Goal: Transaction & Acquisition: Download file/media

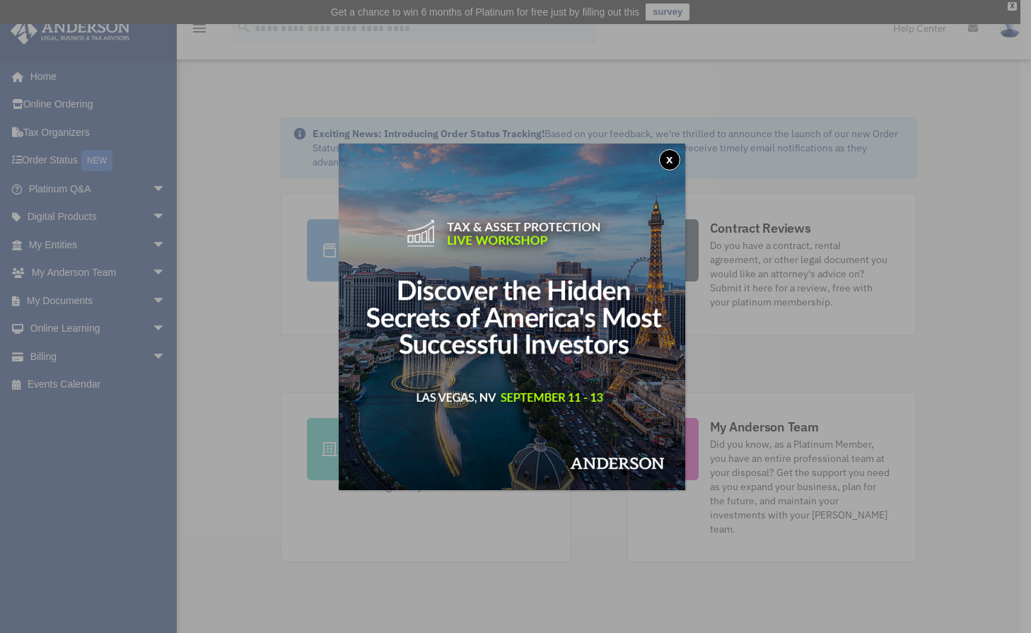
click at [71, 295] on div "x" at bounding box center [515, 316] width 1031 height 633
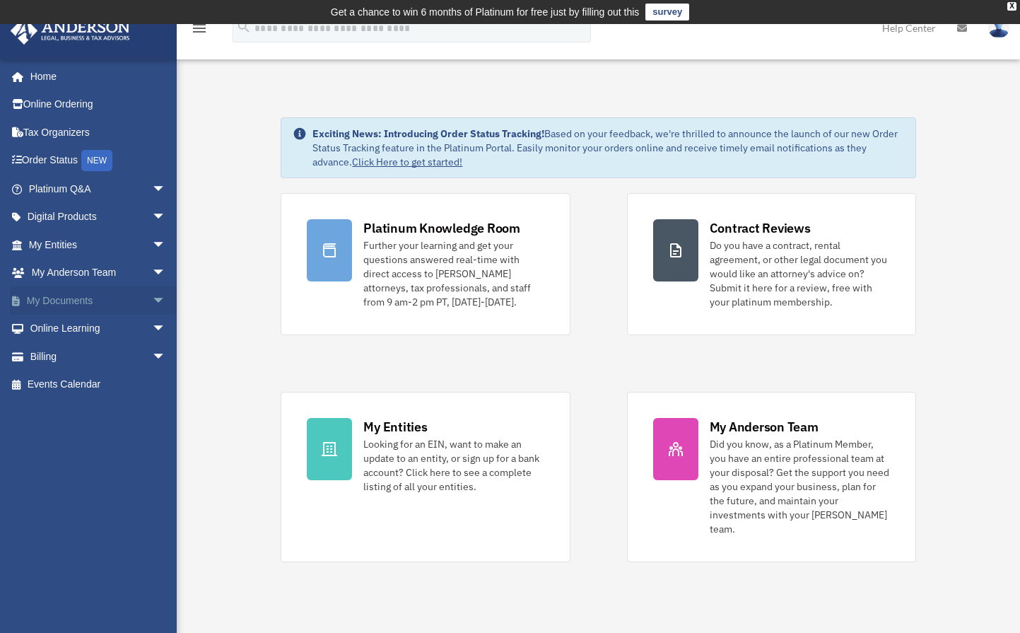
click at [81, 297] on link "My Documents arrow_drop_down" at bounding box center [98, 300] width 177 height 28
click at [160, 301] on span "arrow_drop_down" at bounding box center [166, 300] width 28 height 29
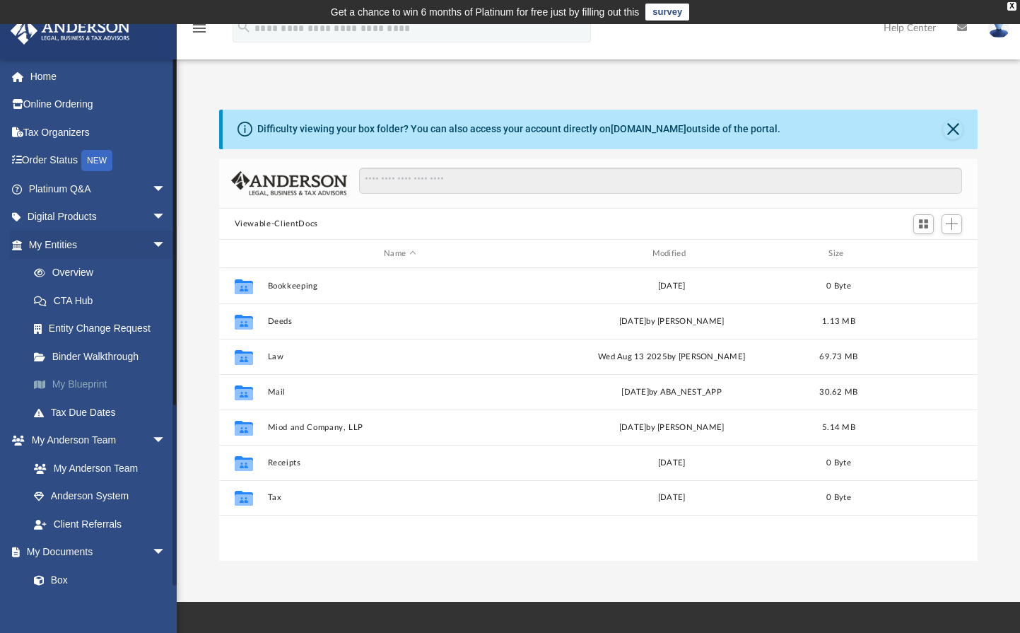
scroll to position [311, 748]
click at [129, 547] on link "My Documents arrow_drop_down" at bounding box center [98, 552] width 177 height 28
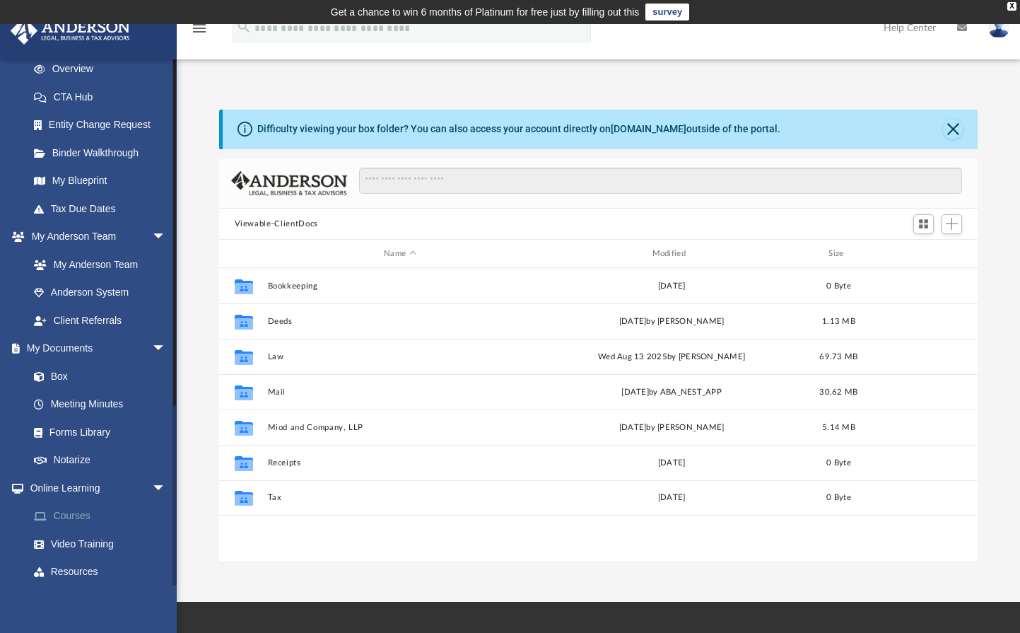
scroll to position [212, 0]
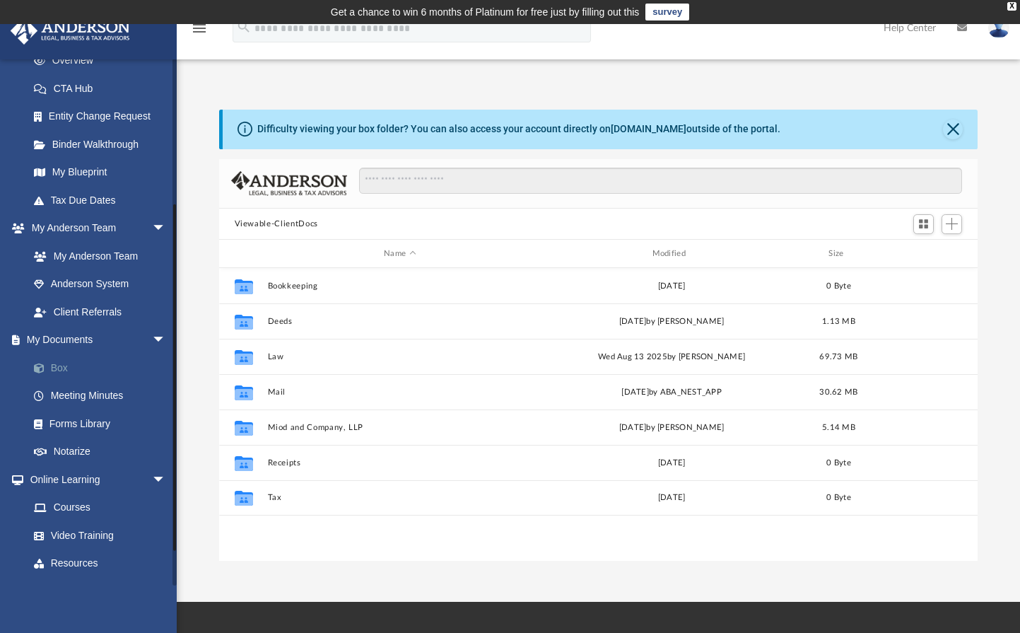
click at [69, 369] on link "Box" at bounding box center [104, 367] width 168 height 28
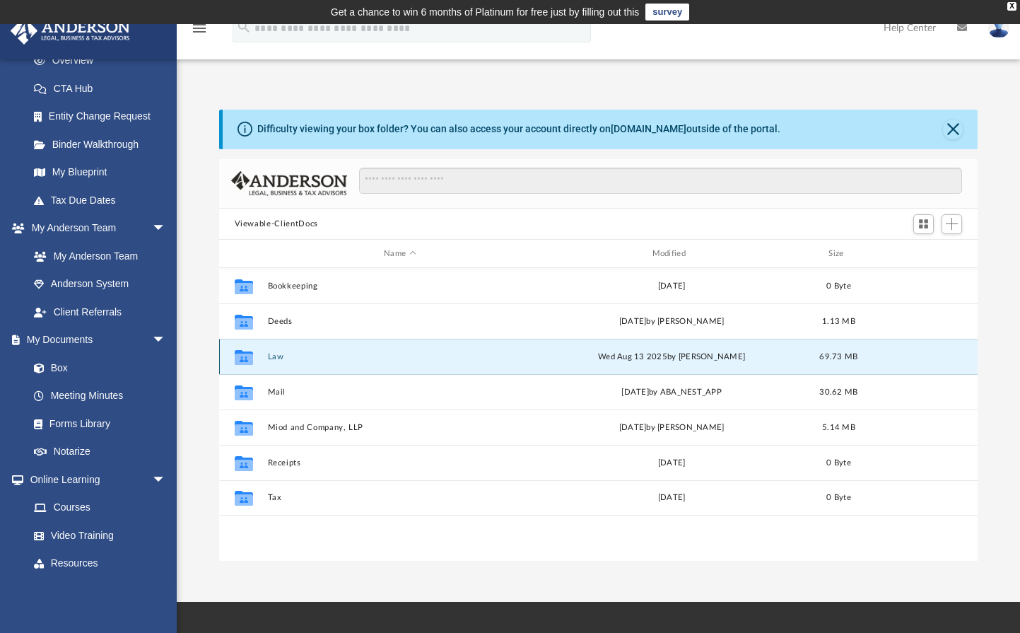
click at [268, 353] on button "Law" at bounding box center [399, 356] width 265 height 9
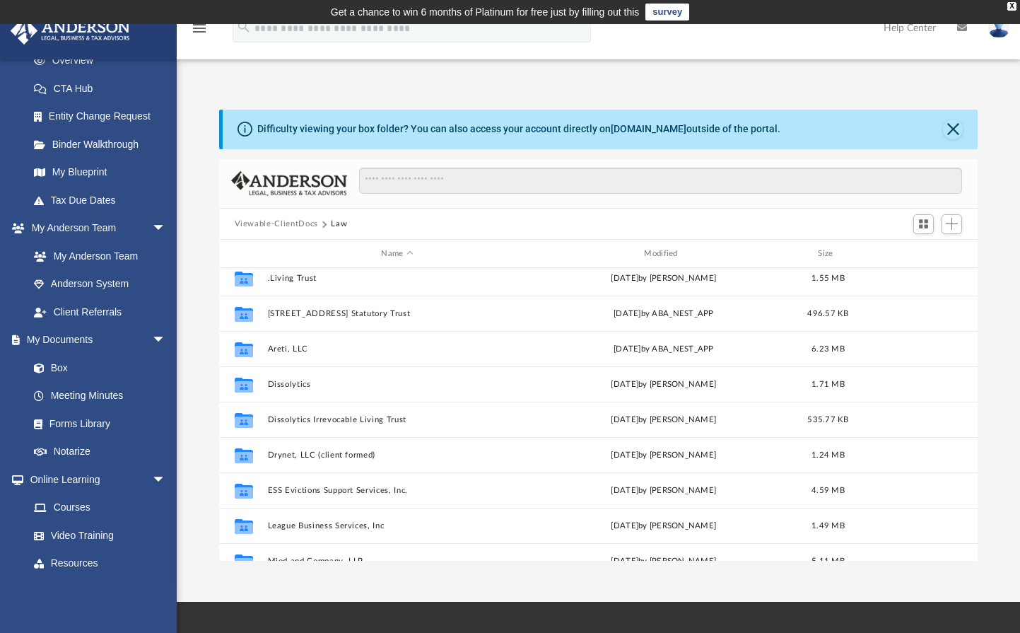
scroll to position [0, 0]
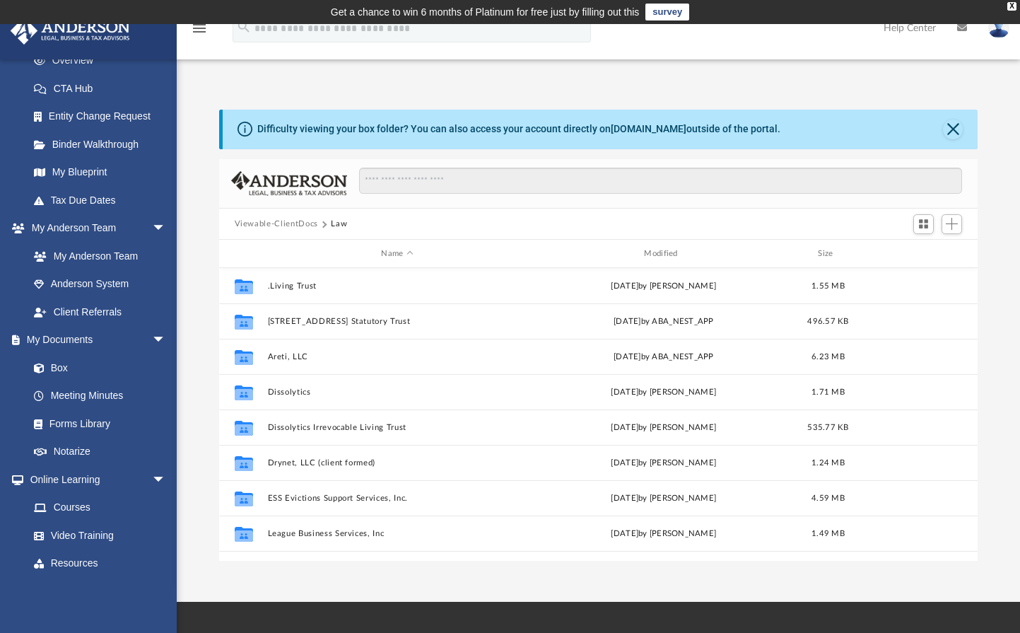
click at [286, 221] on button "Viewable-ClientDocs" at bounding box center [276, 224] width 83 height 13
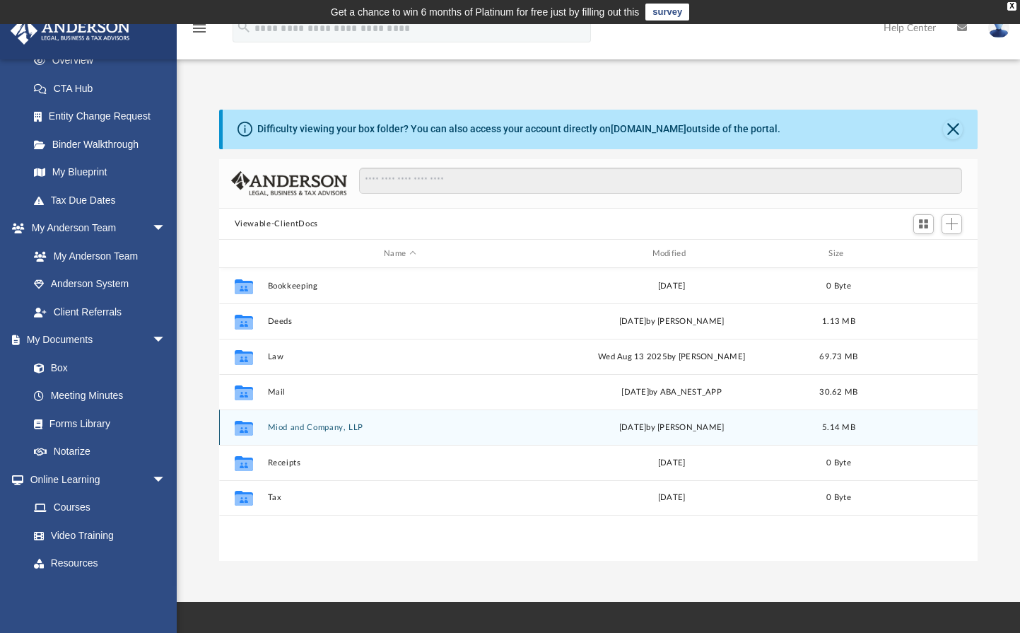
click at [336, 426] on button "Miod and Company, LLP" at bounding box center [399, 427] width 265 height 9
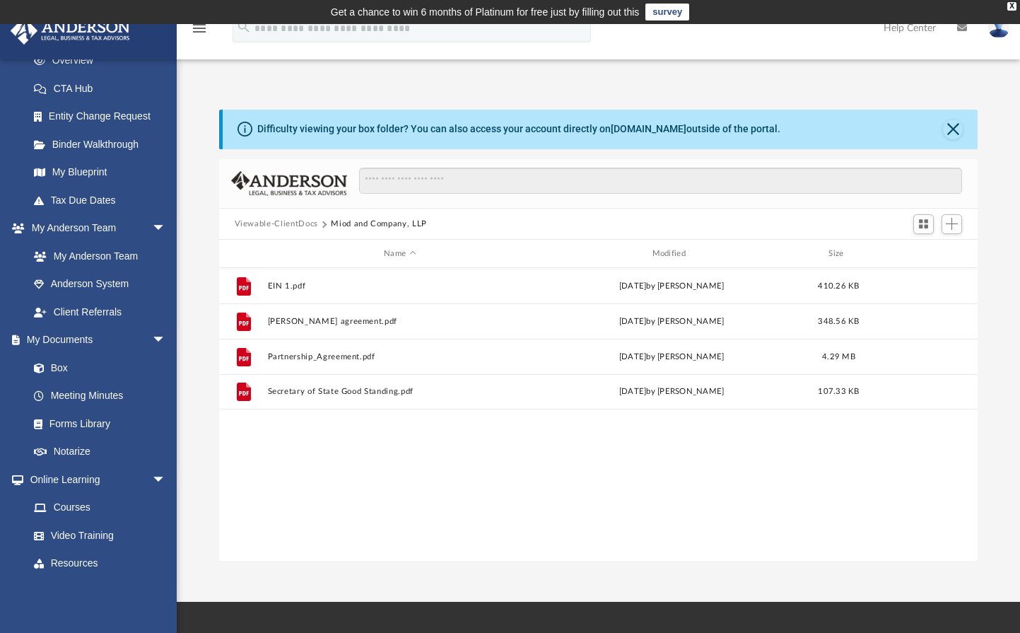
click at [293, 222] on button "Viewable-ClientDocs" at bounding box center [276, 224] width 83 height 13
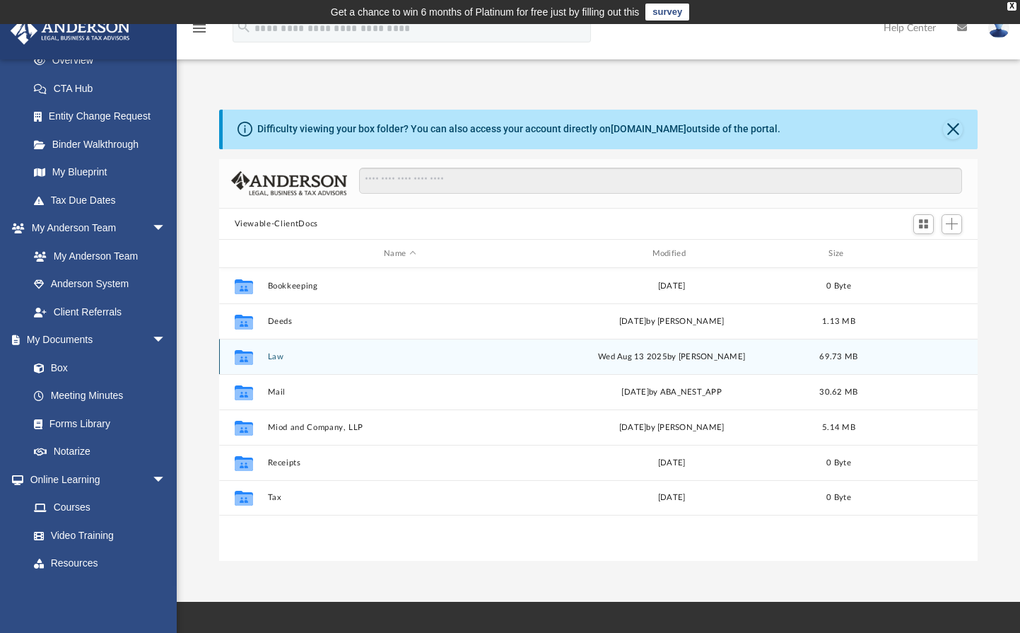
click at [273, 356] on button "Law" at bounding box center [399, 356] width 265 height 9
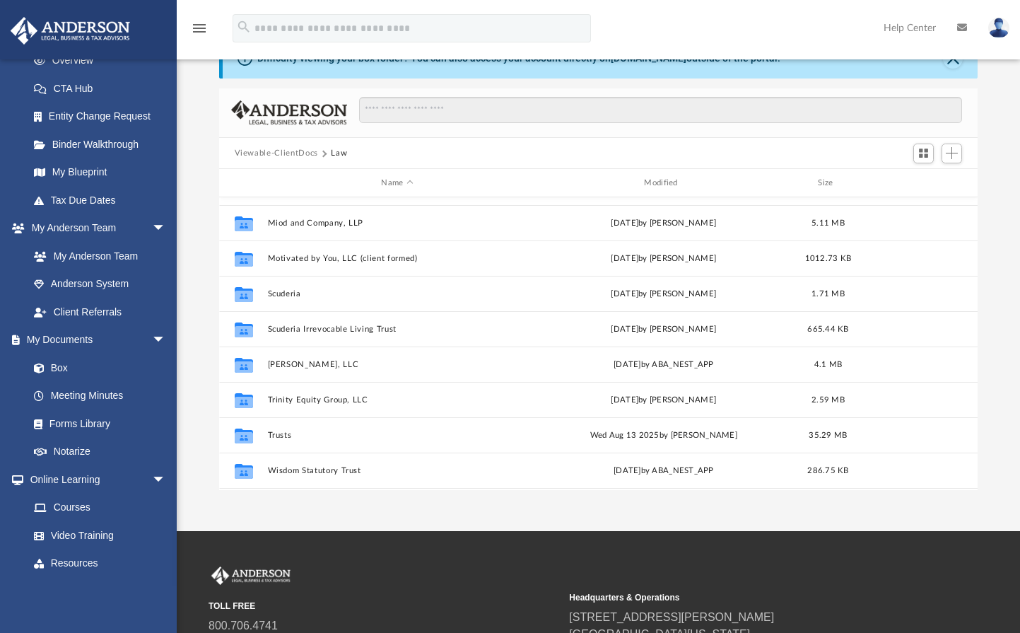
scroll to position [273, 0]
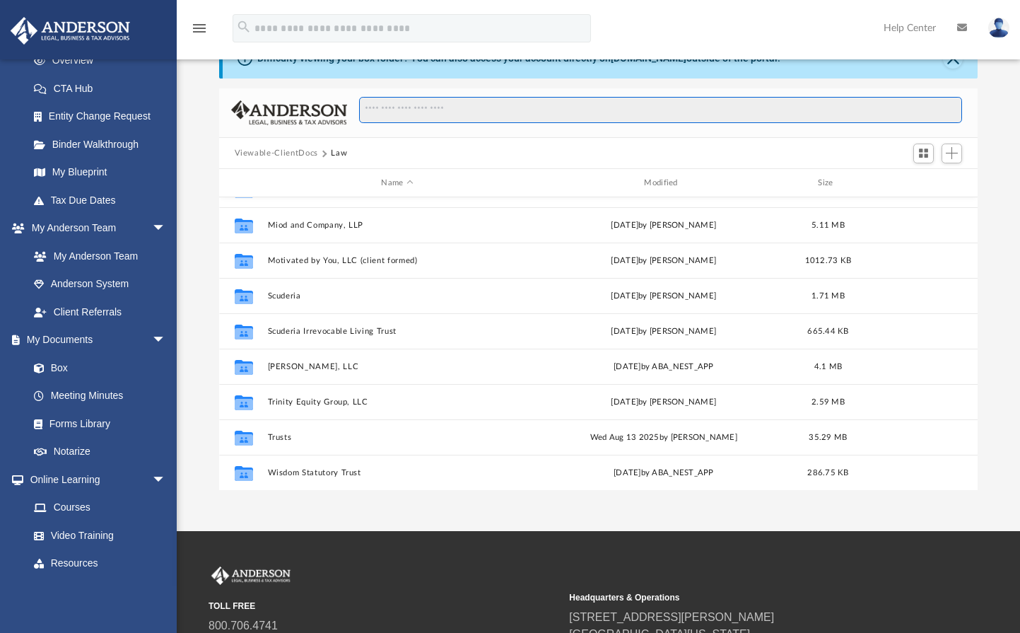
click at [473, 112] on input "Search files and folders" at bounding box center [660, 110] width 603 height 27
type input "*******"
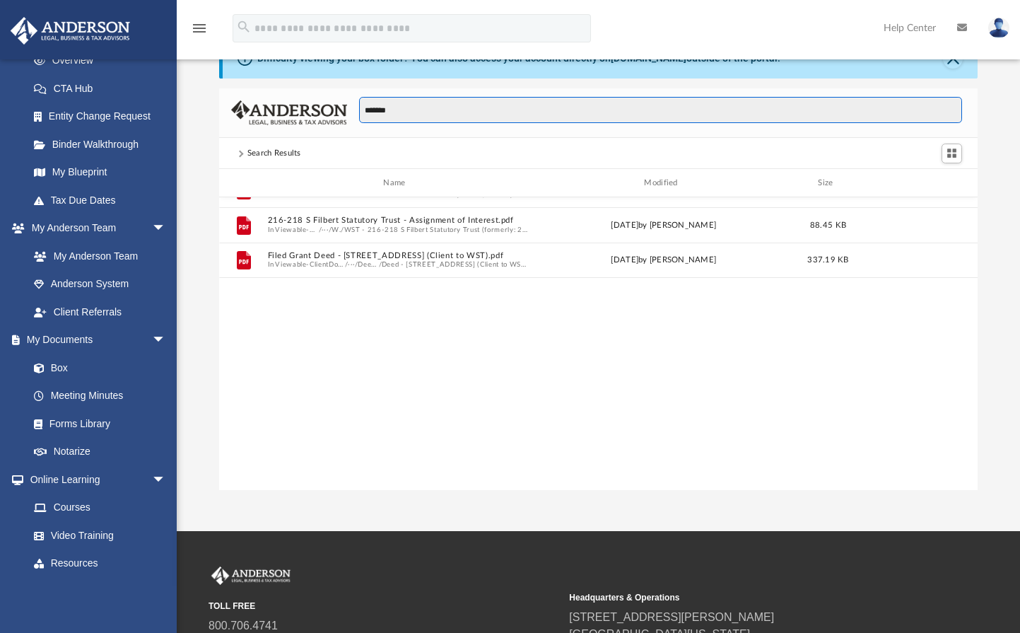
scroll to position [0, 0]
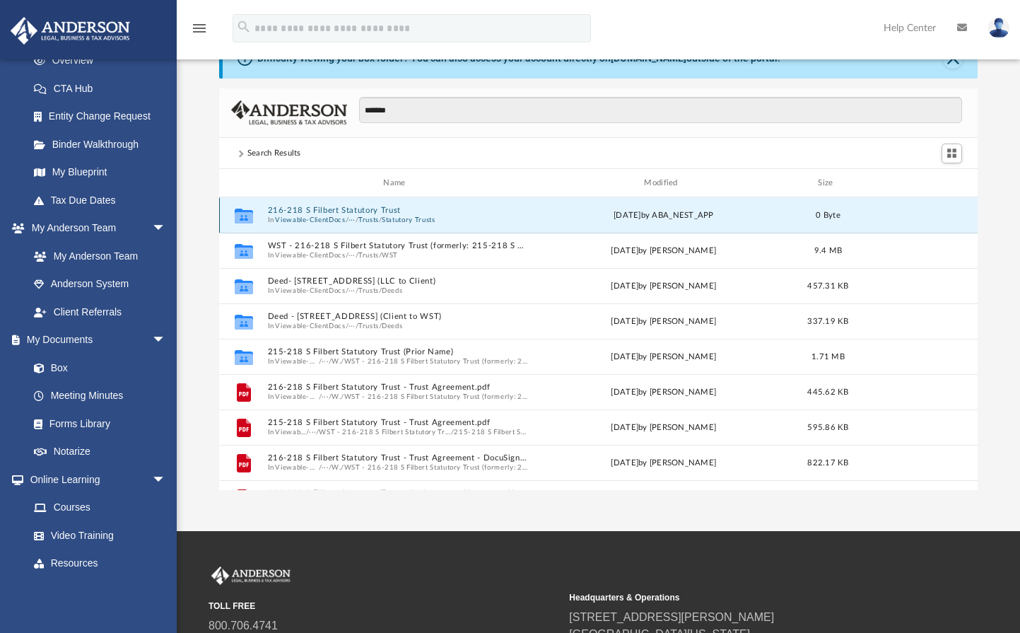
click at [363, 213] on button "216-218 S Filbert Statutory Trust" at bounding box center [397, 210] width 260 height 9
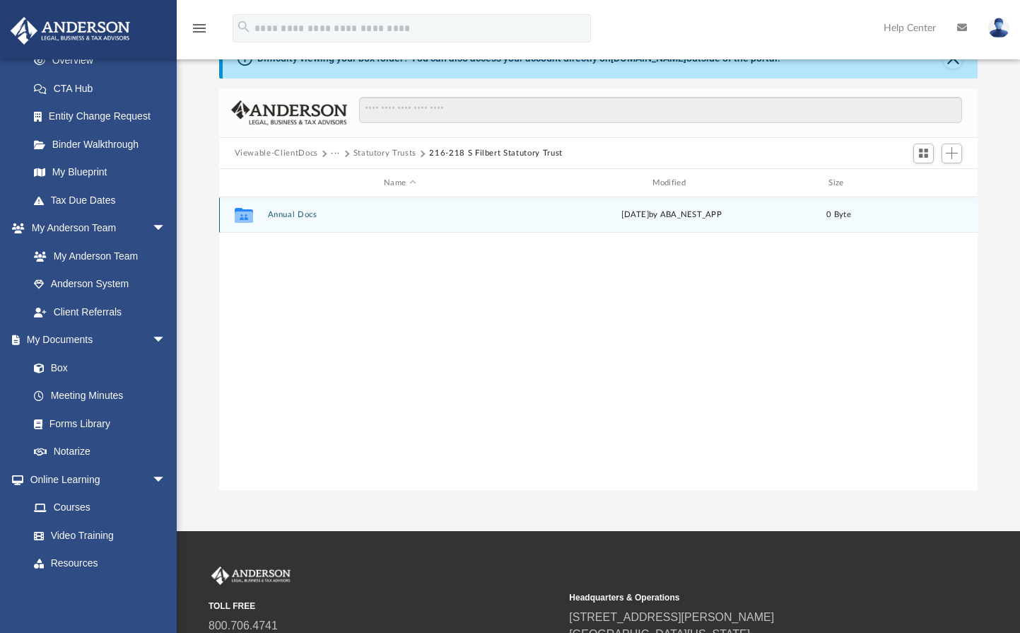
click at [292, 215] on button "Annual Docs" at bounding box center [399, 215] width 265 height 9
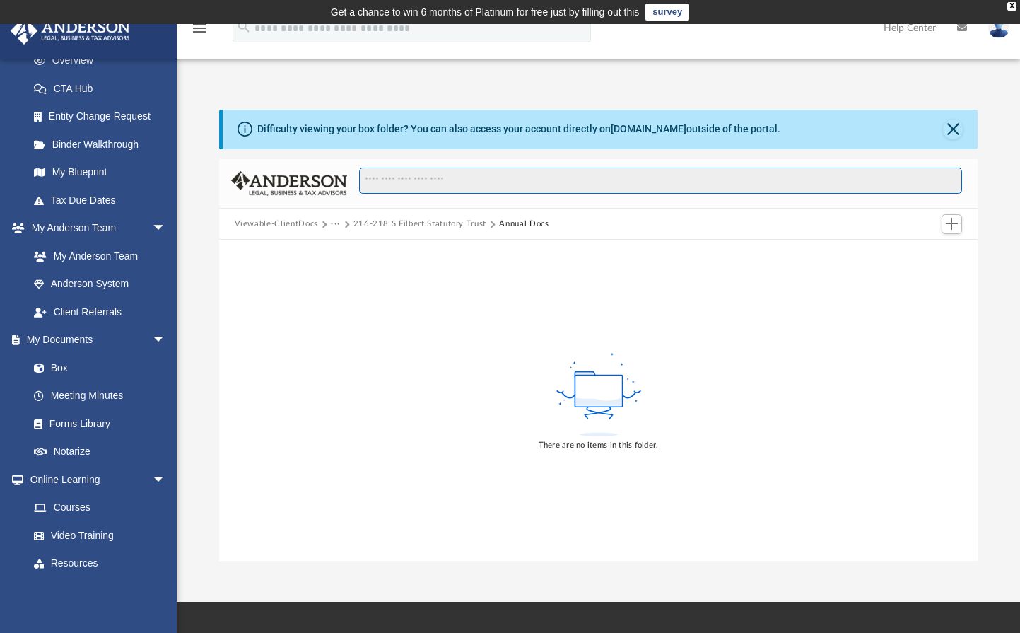
click at [382, 182] on input "Search files and folders" at bounding box center [660, 181] width 603 height 27
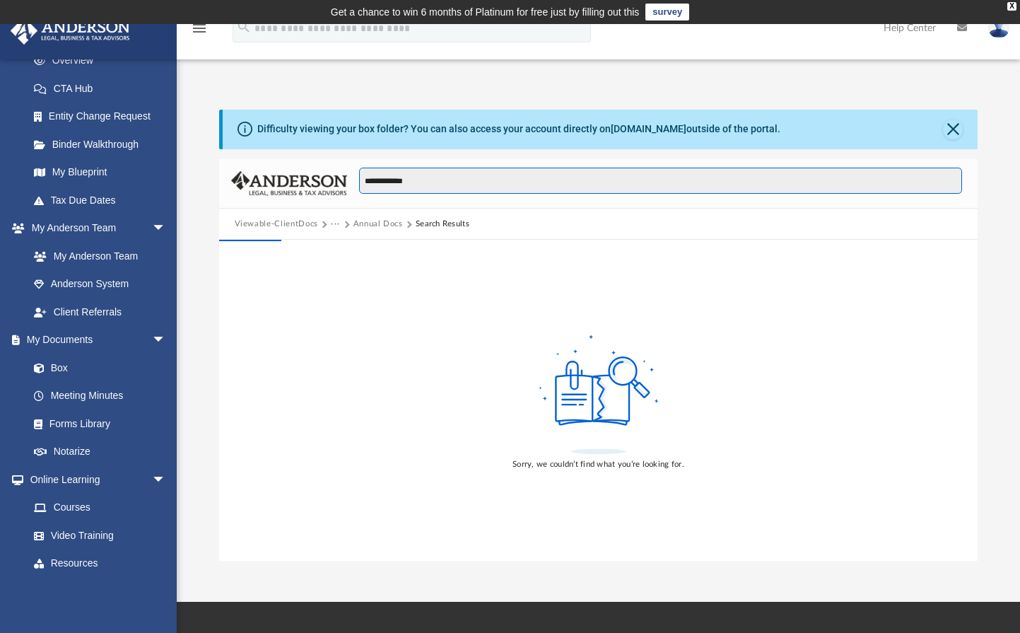
type input "**********"
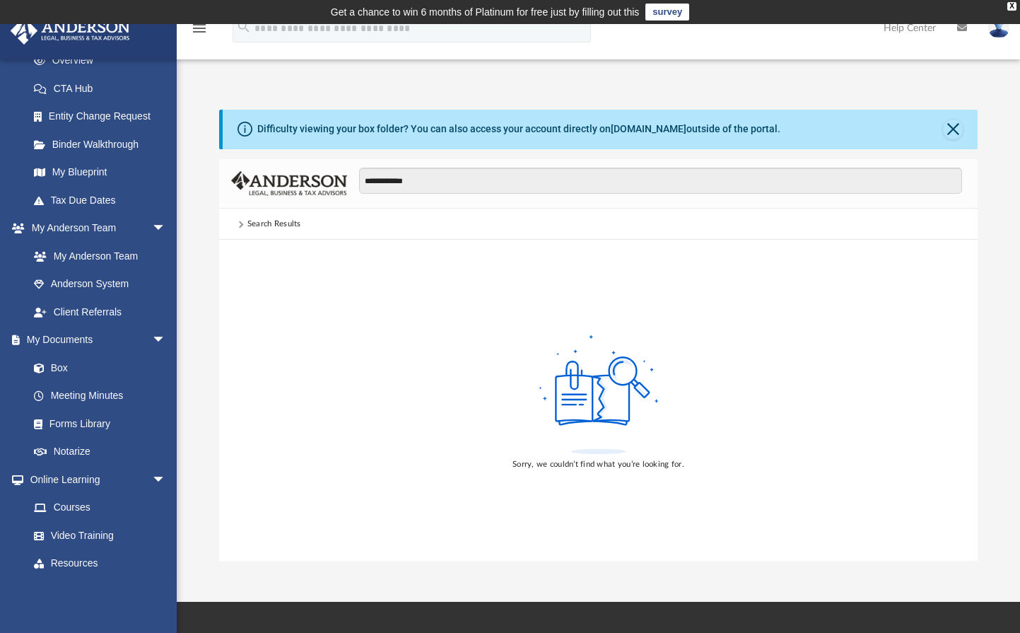
click at [273, 223] on div "Search Results" at bounding box center [274, 224] width 54 height 13
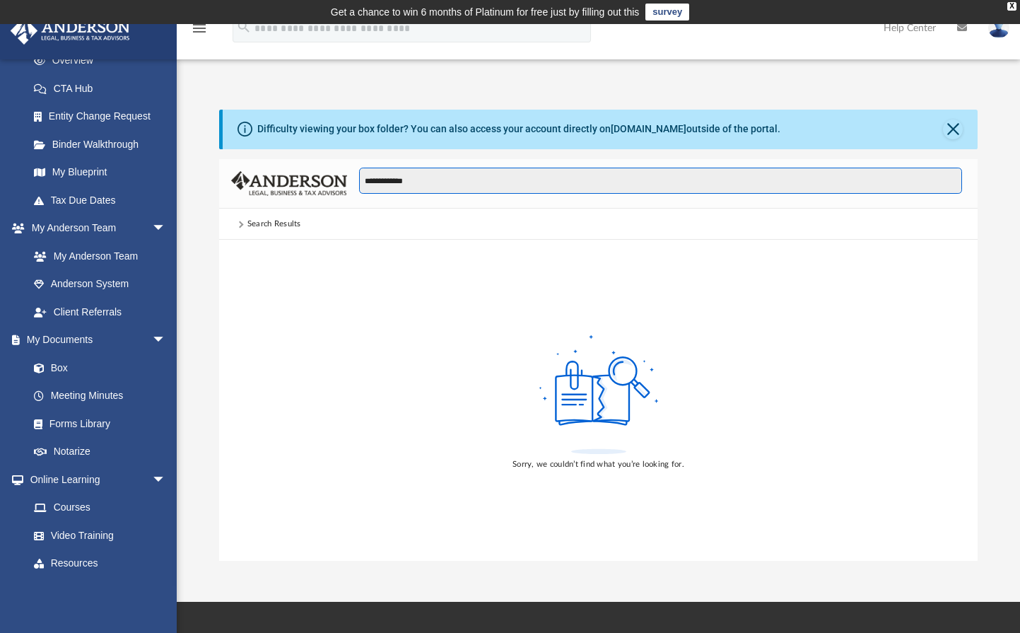
click at [443, 187] on input "**********" at bounding box center [660, 181] width 603 height 27
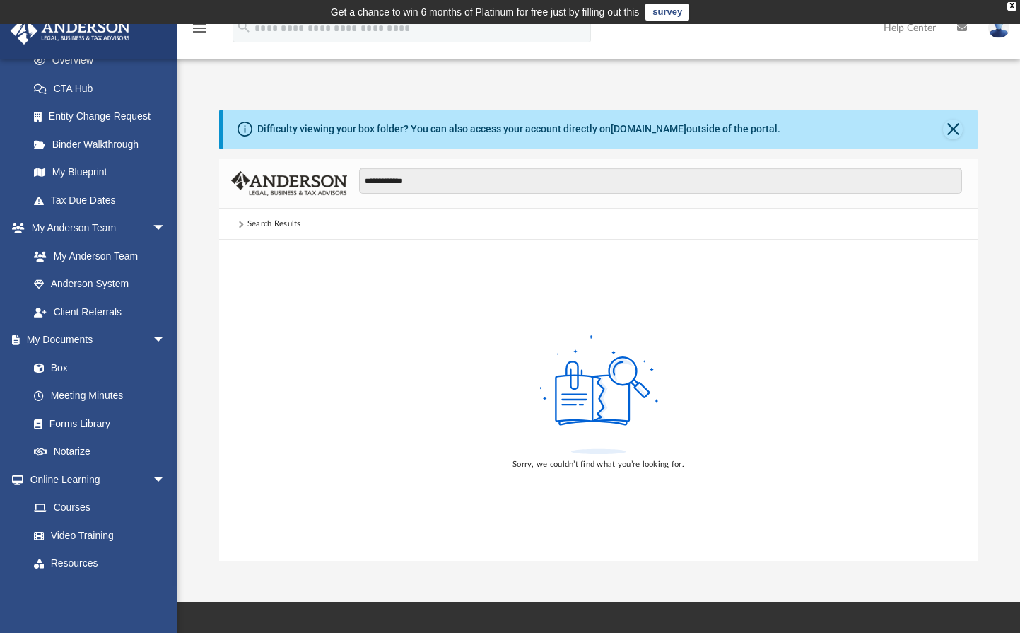
drag, startPoint x: 298, startPoint y: 160, endPoint x: 291, endPoint y: 184, distance: 25.1
click at [298, 160] on div "**********" at bounding box center [598, 184] width 759 height 50
click at [257, 235] on div "Search Results" at bounding box center [598, 224] width 759 height 31
click at [258, 227] on div "Search Results" at bounding box center [274, 224] width 54 height 13
click at [241, 225] on span at bounding box center [239, 224] width 7 height 7
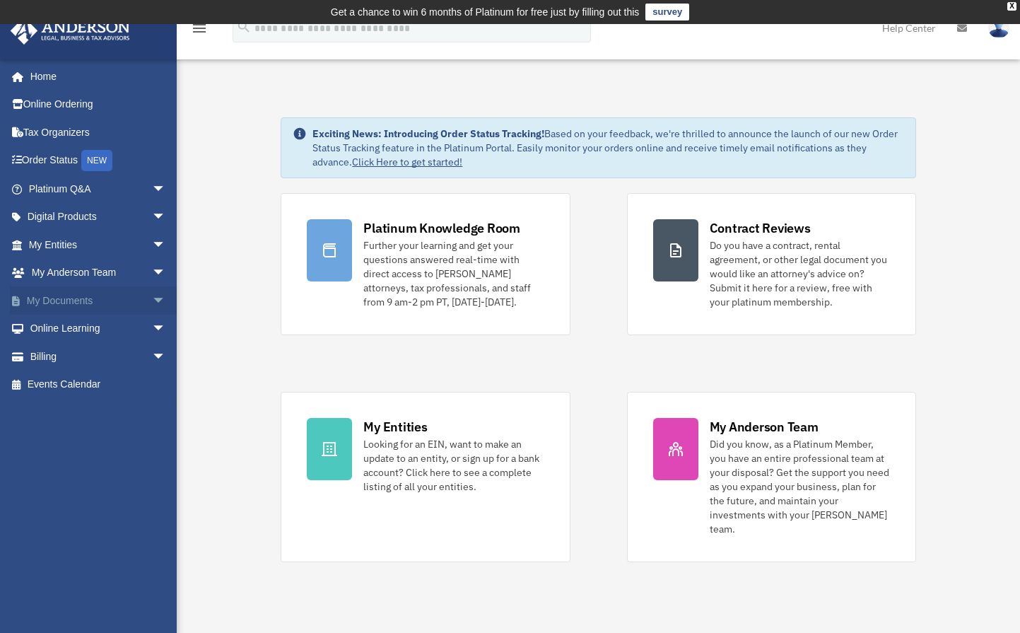
click at [82, 299] on link "My Documents arrow_drop_down" at bounding box center [98, 300] width 177 height 28
click at [154, 296] on span "arrow_drop_down" at bounding box center [166, 300] width 28 height 29
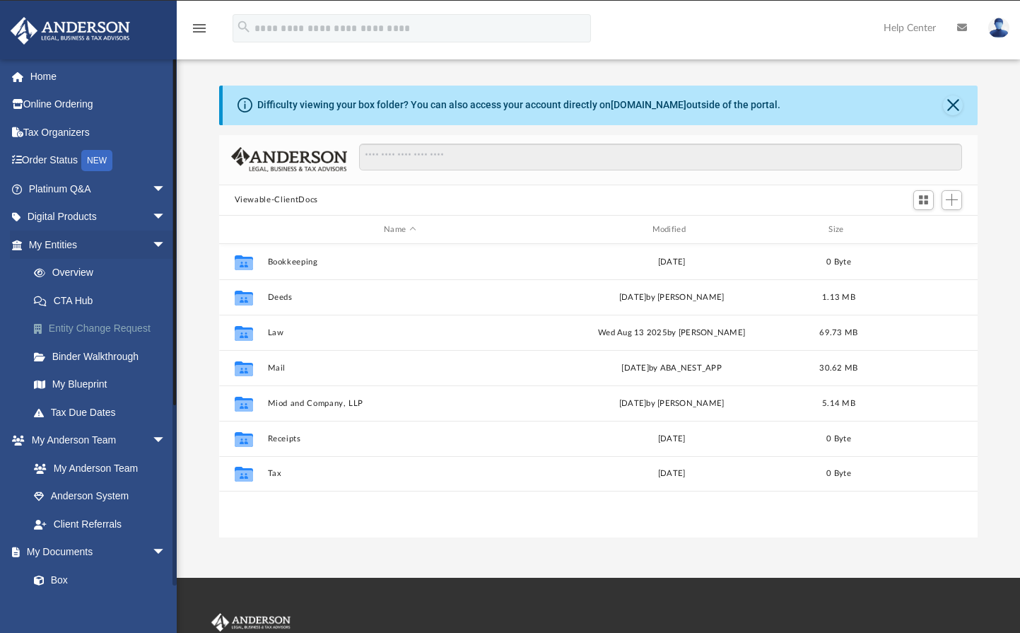
scroll to position [311, 748]
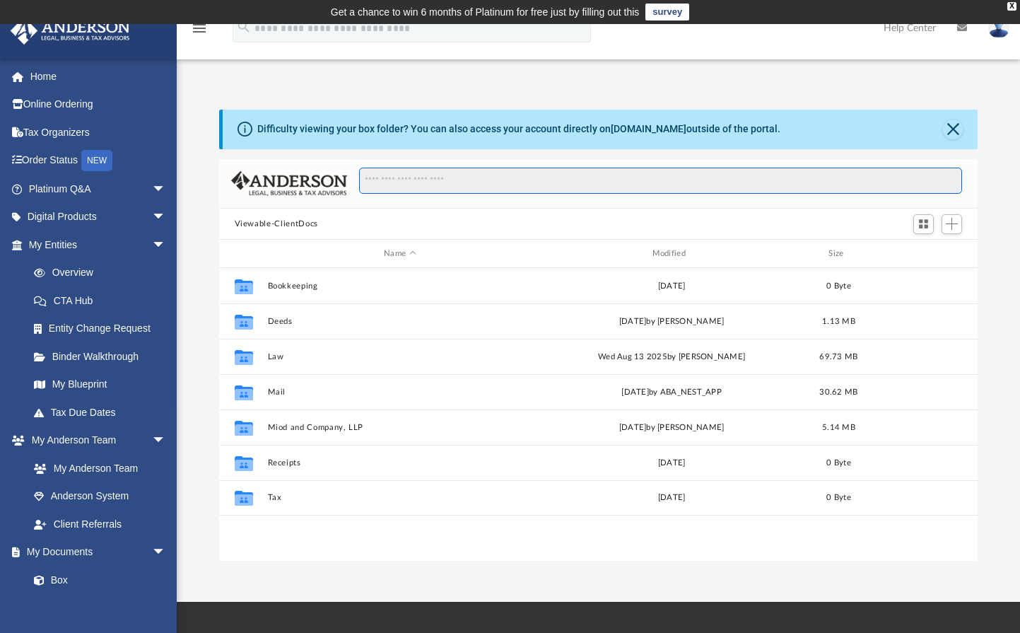
click at [436, 189] on input "Search files and folders" at bounding box center [660, 181] width 603 height 27
type input "*******"
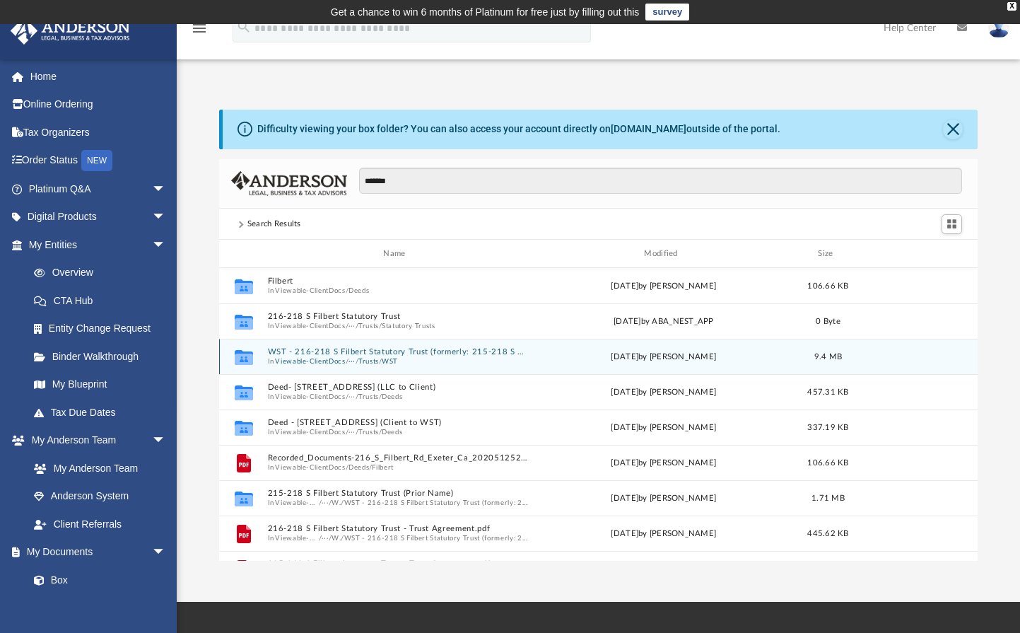
click at [471, 353] on button "WST - 216-218 S Filbert Statutory Trust (formerly: 215-218 S Filbert Statutory …" at bounding box center [397, 352] width 260 height 9
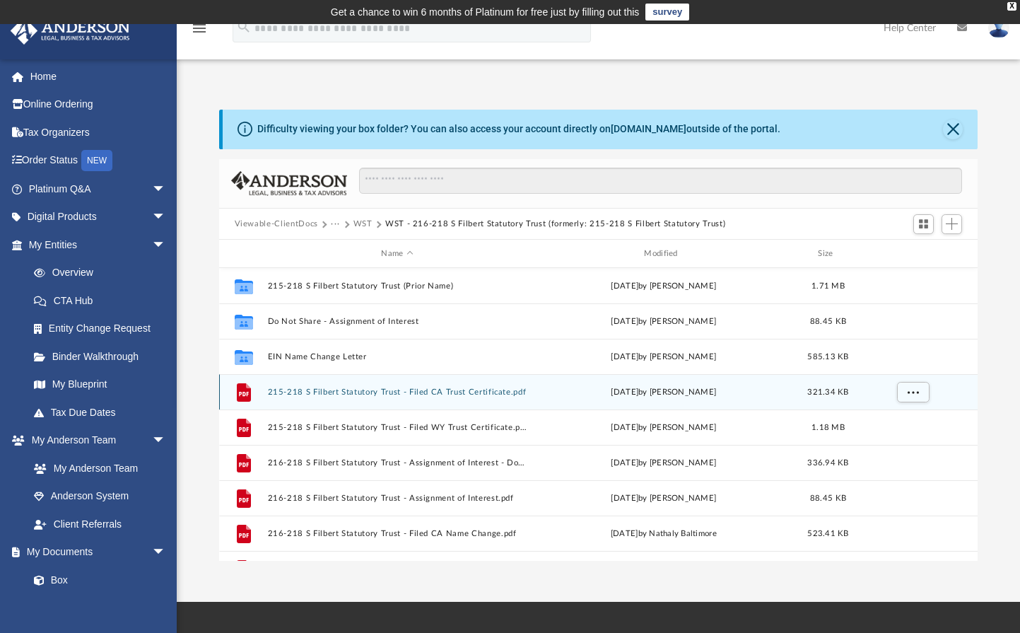
click at [467, 386] on div "File 215-218 S Filbert Statutory Trust - Filed CA Trust Certificate.pdf [DATE] …" at bounding box center [598, 391] width 759 height 35
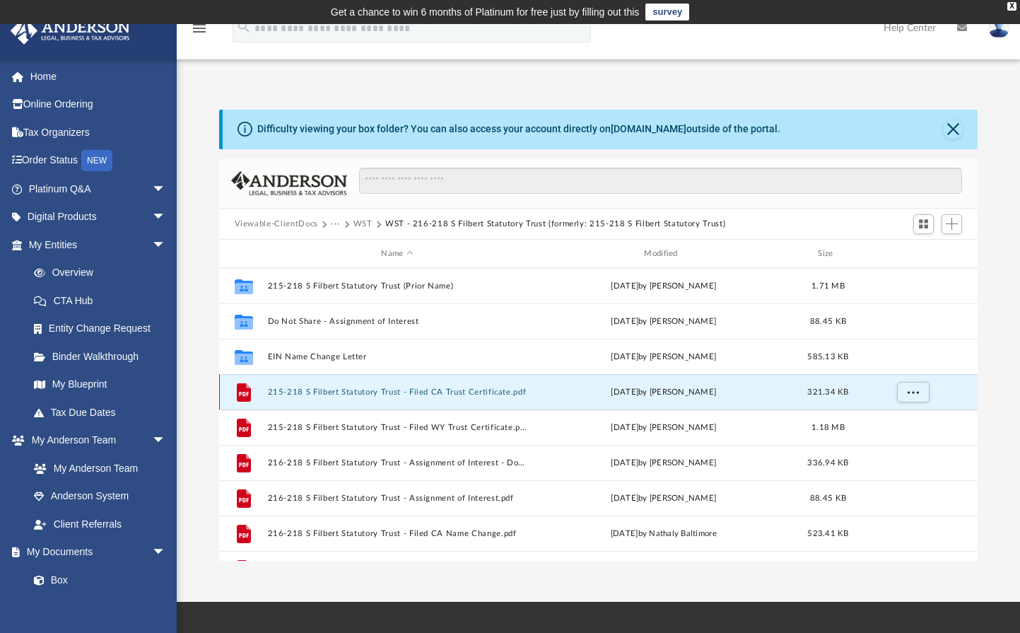
click at [465, 392] on button "215-218 S Filbert Statutory Trust - Filed CA Trust Certificate.pdf" at bounding box center [397, 391] width 260 height 9
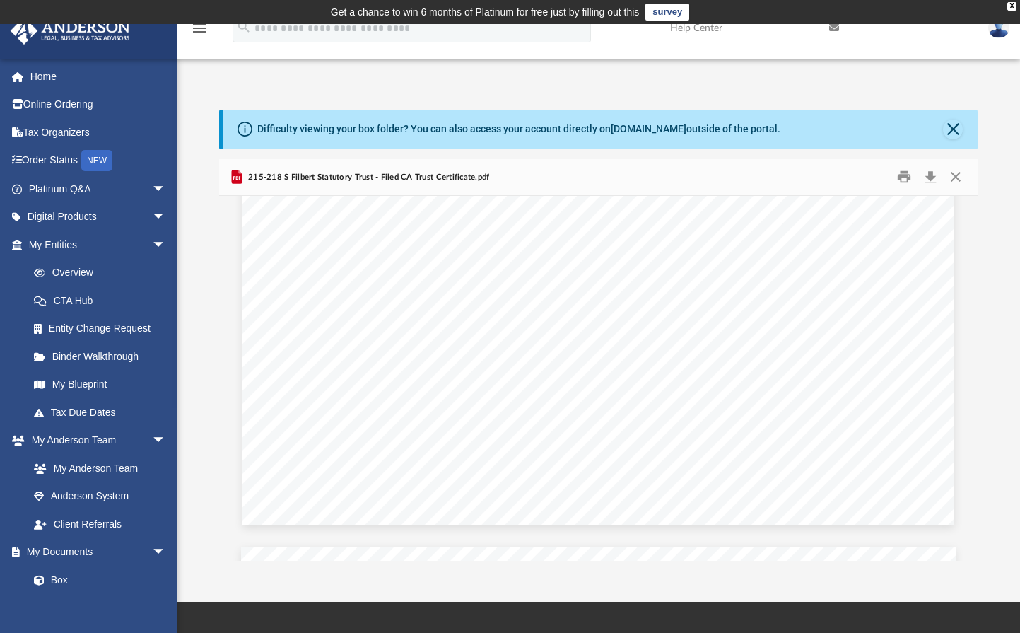
scroll to position [0, 0]
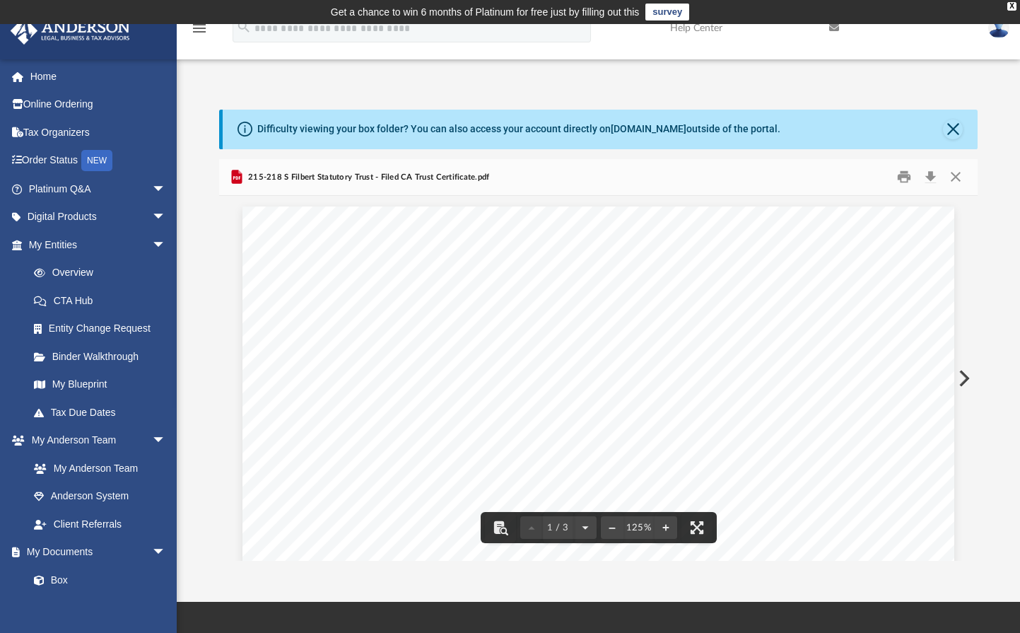
click at [956, 373] on button "Preview" at bounding box center [962, 378] width 31 height 40
click at [231, 377] on button "Preview" at bounding box center [234, 378] width 31 height 40
click at [971, 380] on button "Preview" at bounding box center [962, 378] width 31 height 40
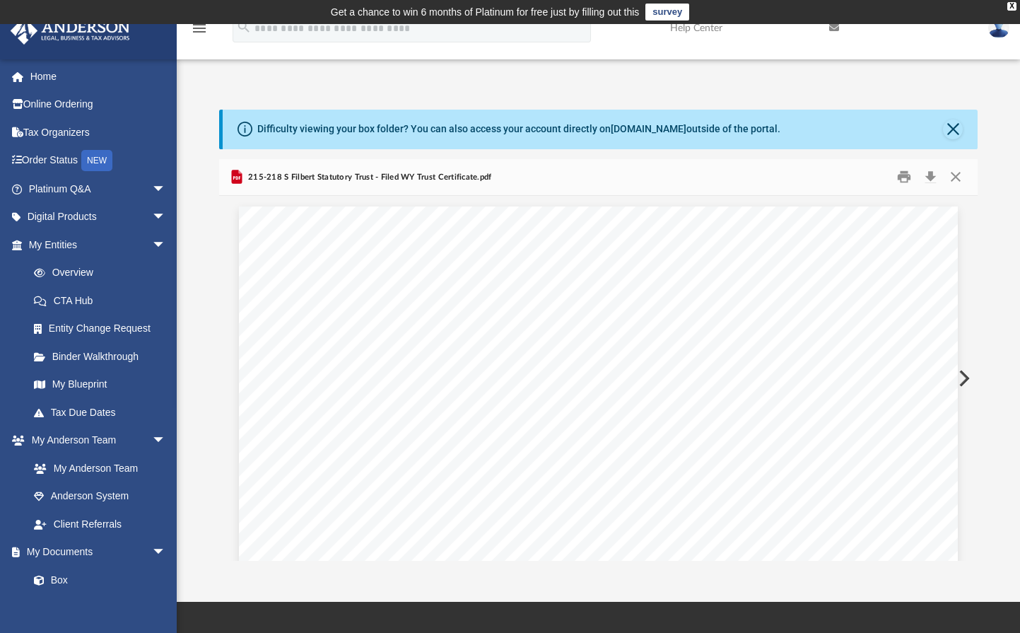
click at [963, 382] on button "Preview" at bounding box center [962, 378] width 31 height 40
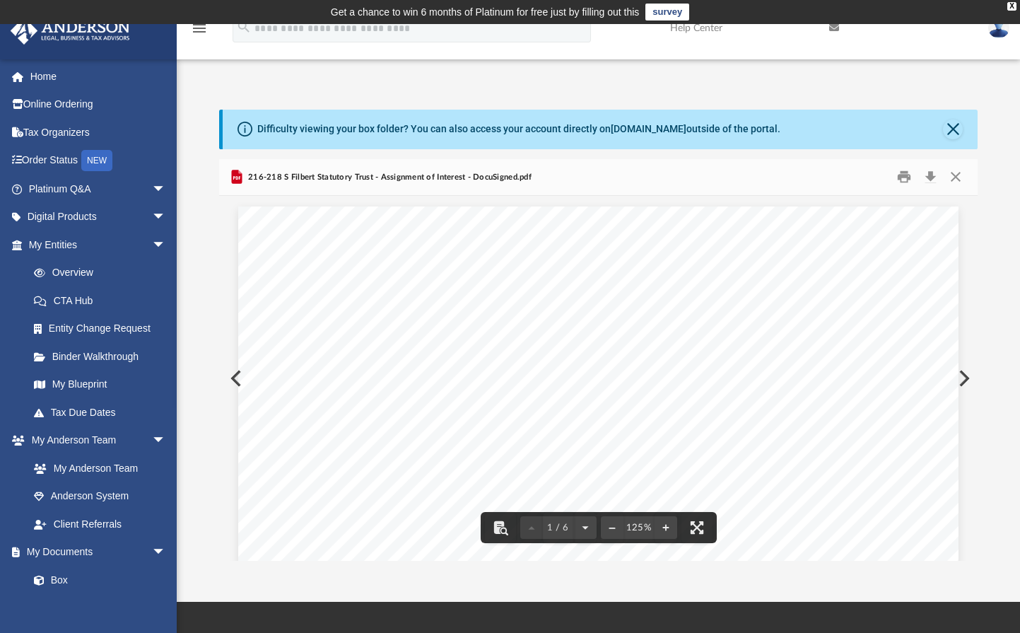
click at [229, 386] on button "Preview" at bounding box center [234, 378] width 31 height 40
click at [930, 182] on button "Download" at bounding box center [930, 177] width 25 height 22
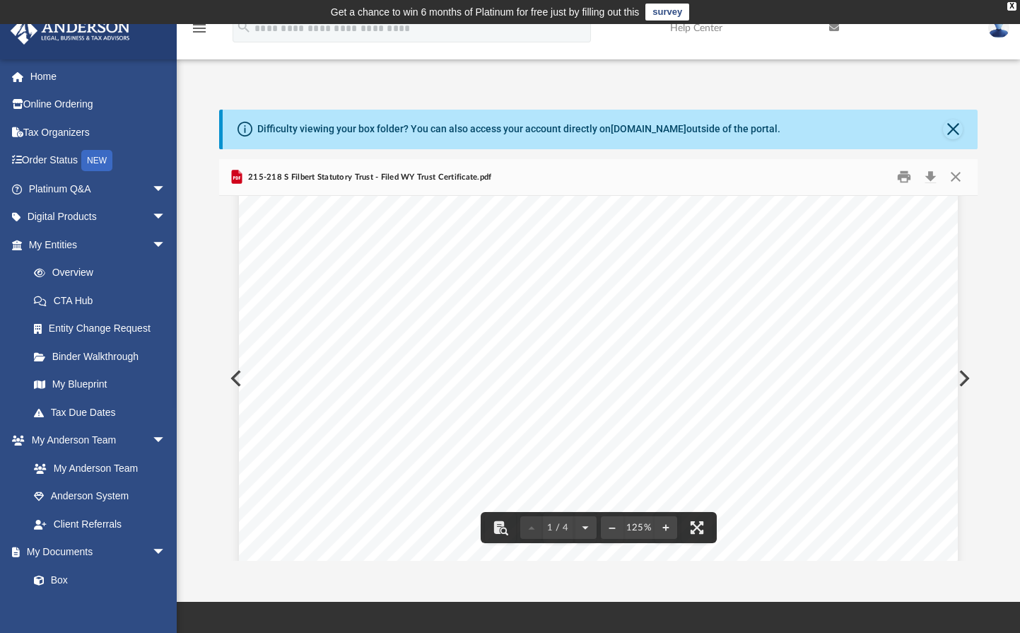
click at [228, 379] on button "Preview" at bounding box center [234, 378] width 31 height 40
click at [932, 176] on button "Download" at bounding box center [930, 177] width 25 height 22
click at [958, 375] on button "Preview" at bounding box center [962, 378] width 31 height 40
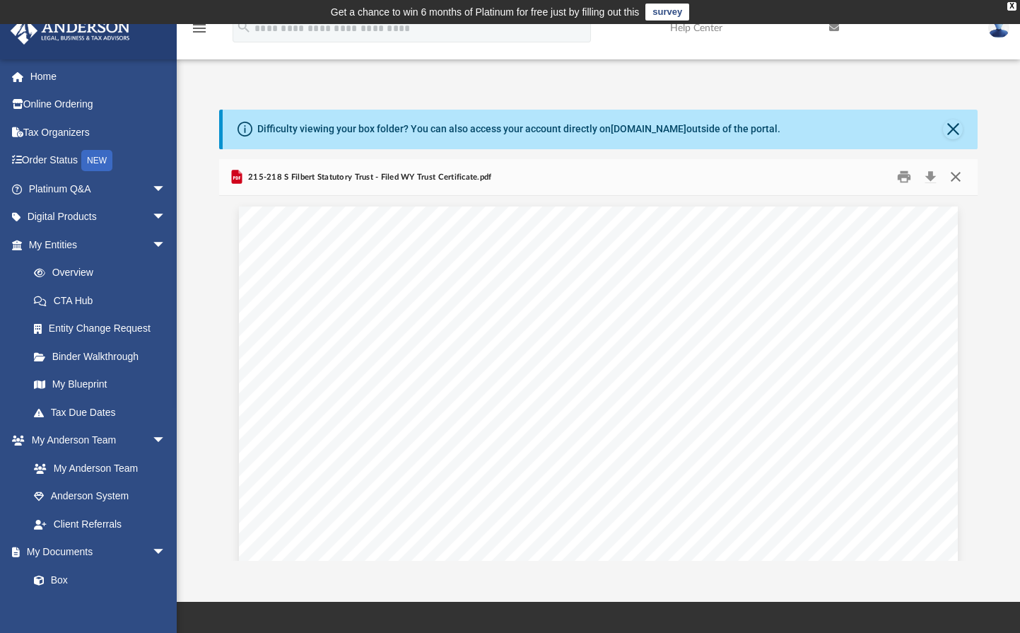
click at [960, 181] on button "Close" at bounding box center [955, 177] width 25 height 22
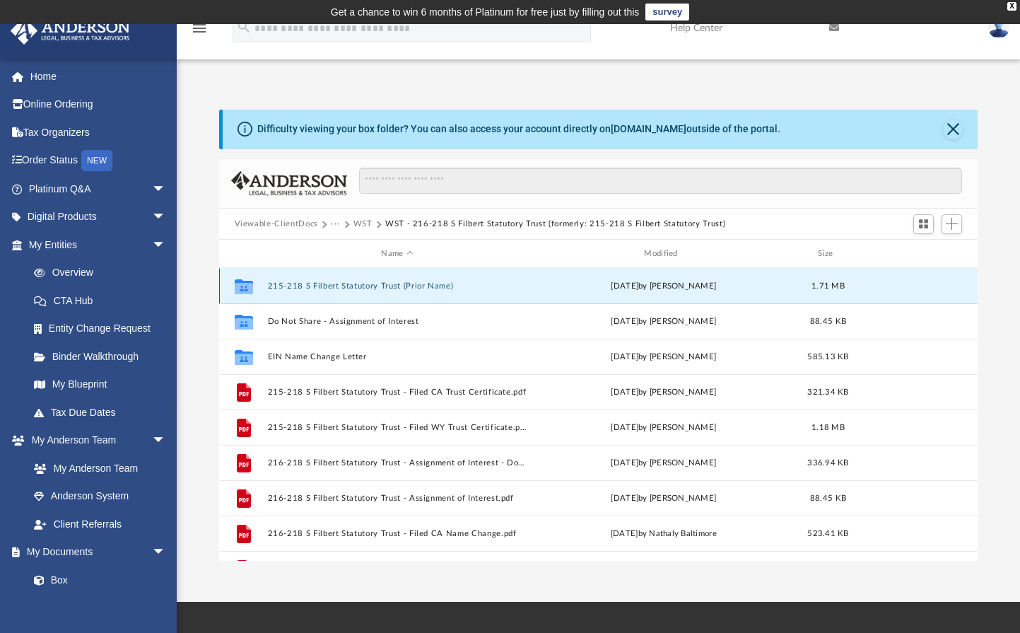
click at [427, 286] on button "215-218 S Filbert Statutory Trust (Prior Name)" at bounding box center [397, 285] width 260 height 9
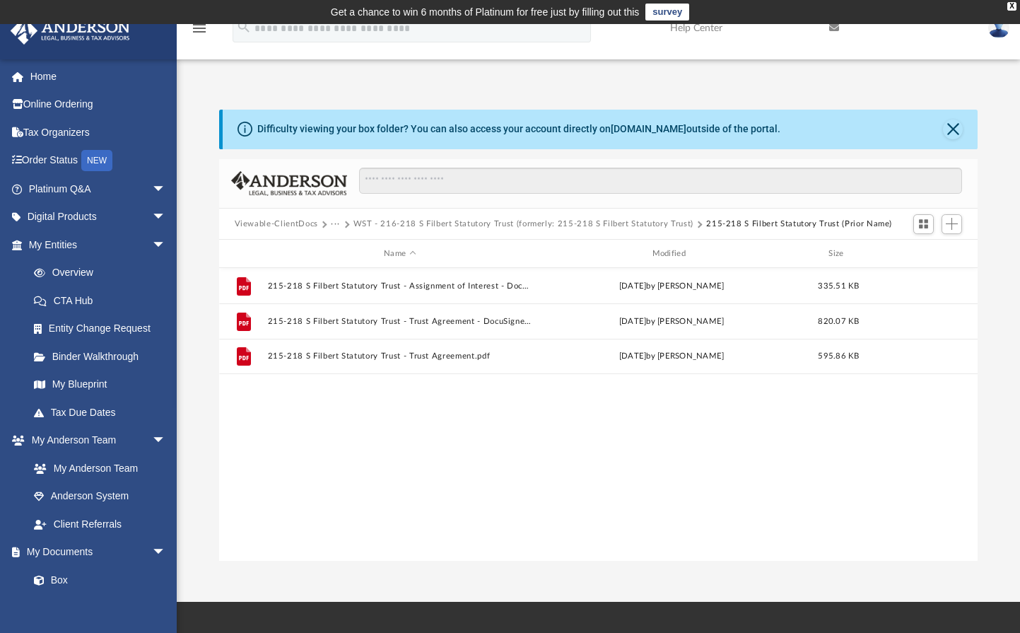
click at [650, 225] on button "WST - 216-218 S Filbert Statutory Trust (formerly: 215-218 S Filbert Statutory …" at bounding box center [523, 224] width 340 height 13
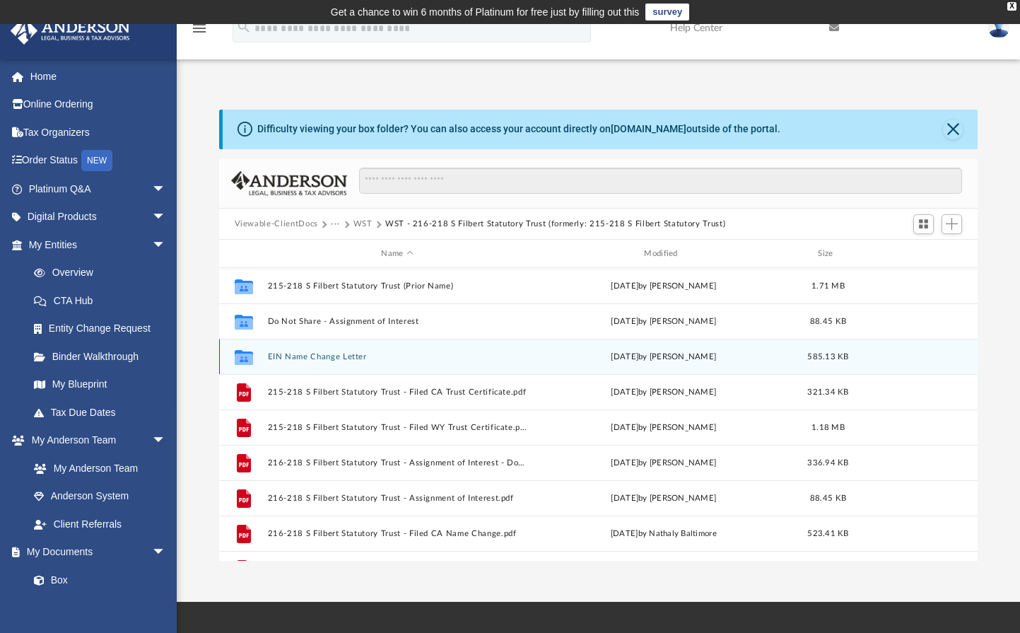
click at [343, 360] on button "EIN Name Change Letter" at bounding box center [397, 356] width 260 height 9
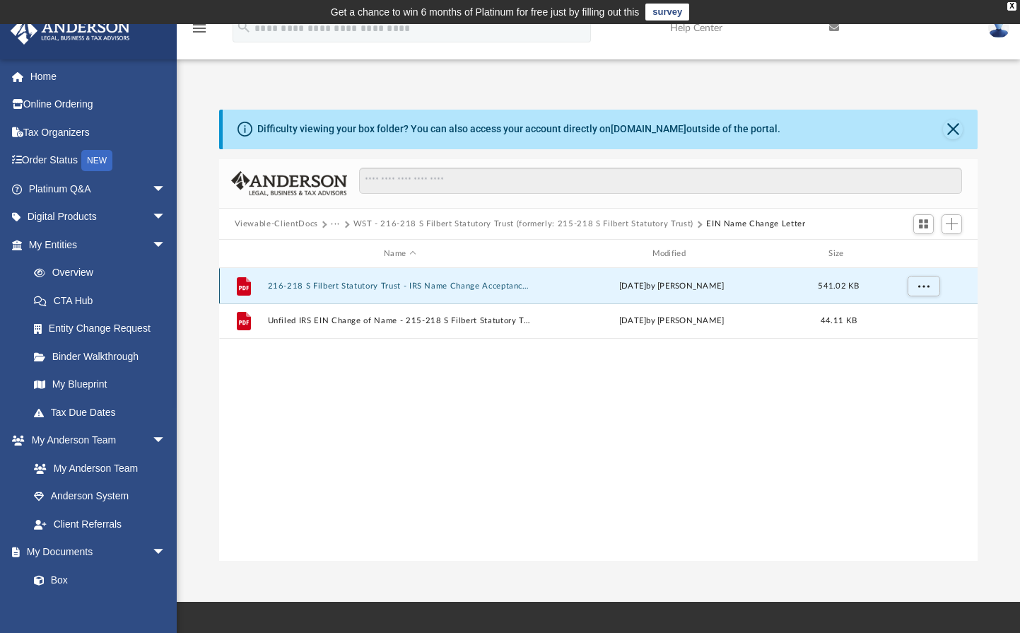
click at [464, 286] on button "216-218 S Filbert Statutory Trust - IRS Name Change Acceptance.pdf" at bounding box center [399, 285] width 265 height 9
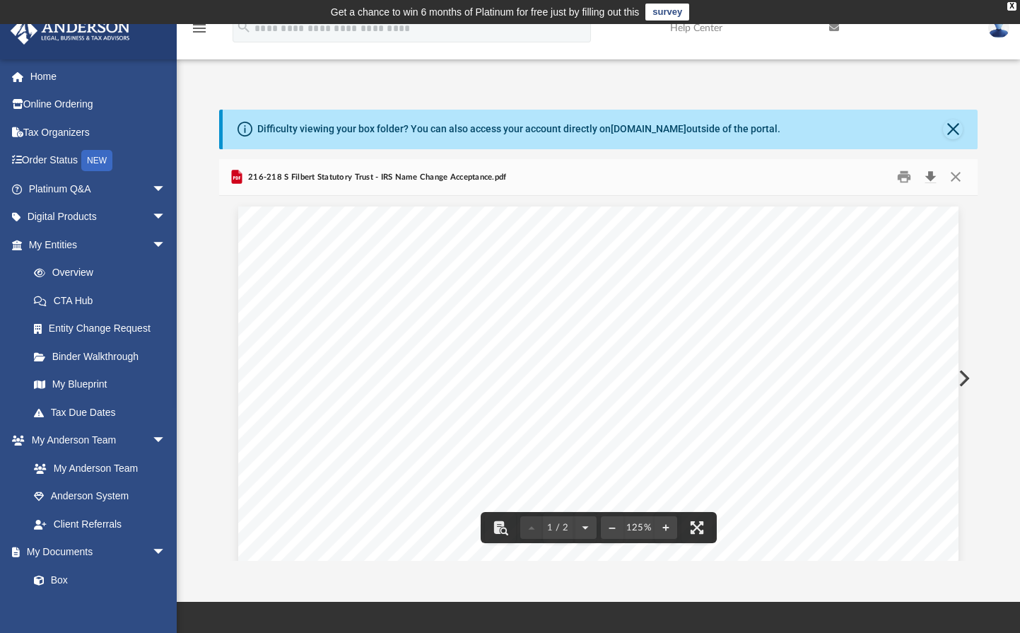
click at [932, 175] on button "Download" at bounding box center [930, 177] width 25 height 22
click at [959, 177] on button "Close" at bounding box center [955, 177] width 25 height 22
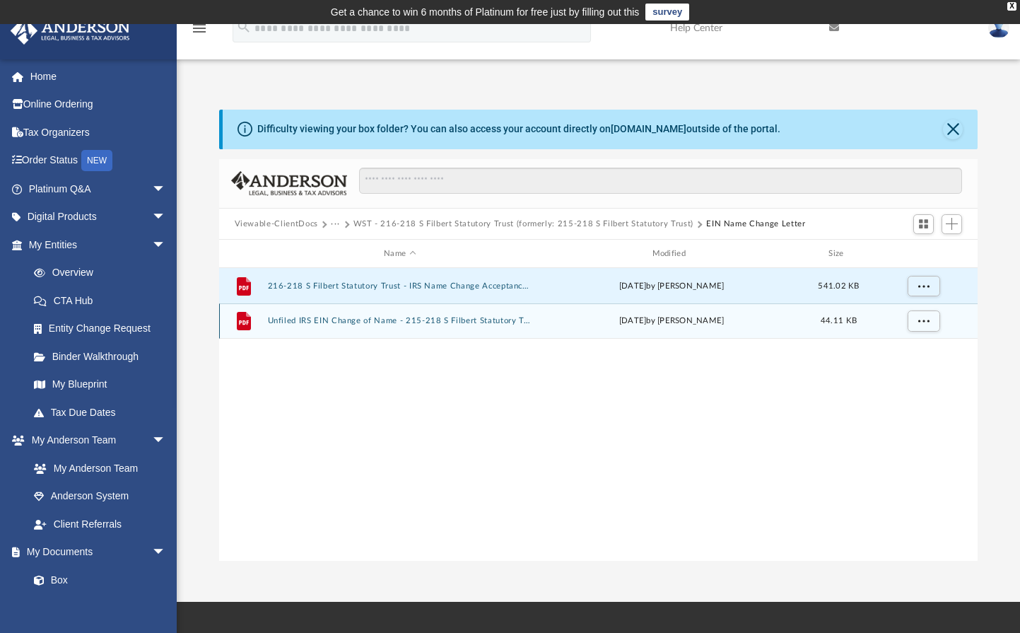
click at [359, 320] on button "Unfiled IRS EIN Change of Name - 215-218 S Filbert Statutory Trust.pdf" at bounding box center [399, 321] width 265 height 9
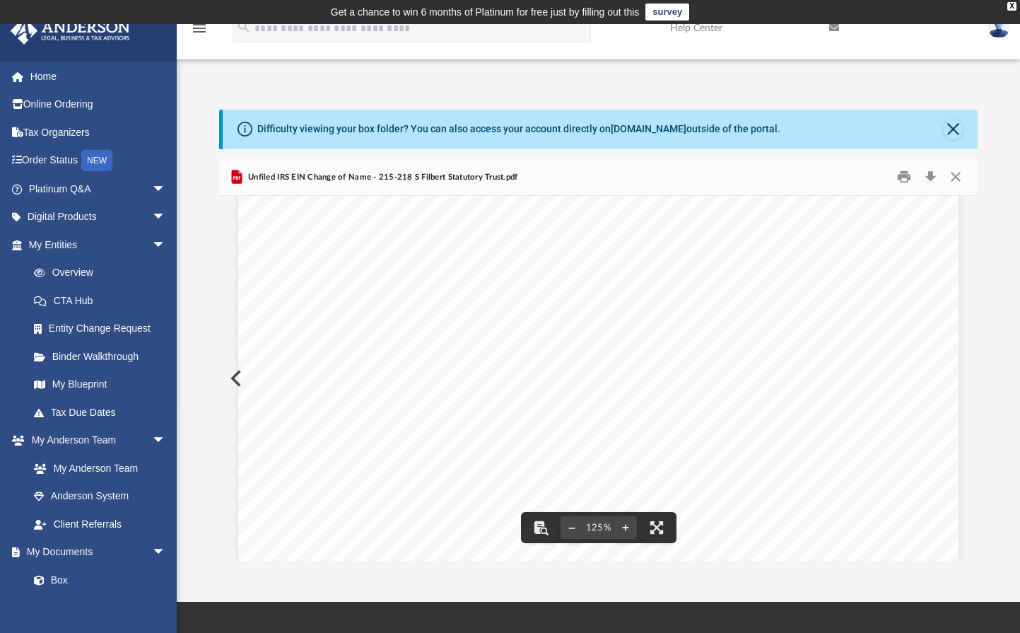
scroll to position [212, 0]
click at [936, 176] on button "Download" at bounding box center [930, 177] width 25 height 22
click at [958, 180] on button "Close" at bounding box center [955, 177] width 25 height 22
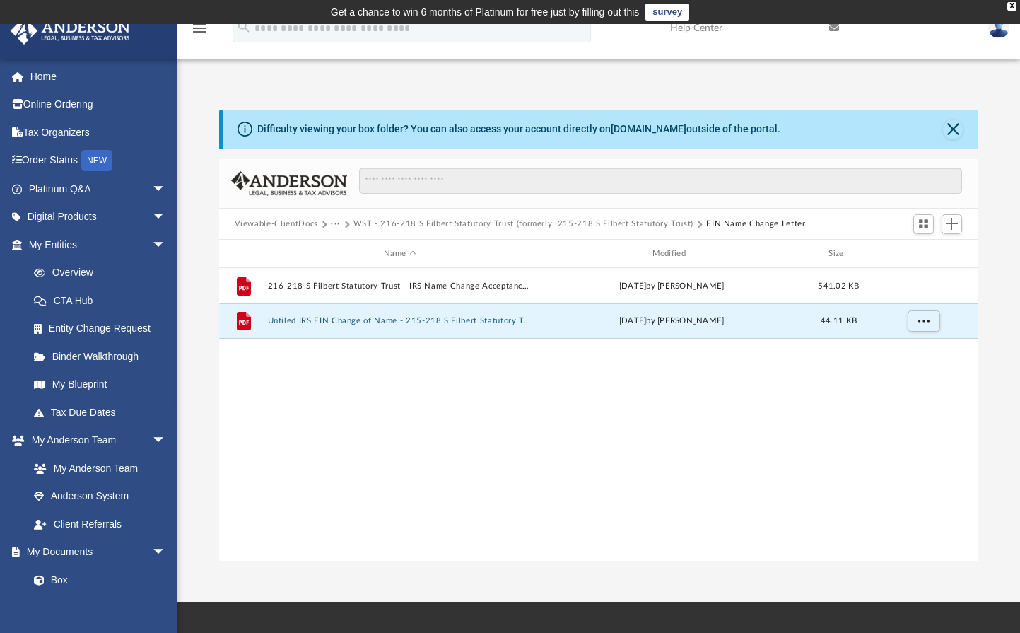
click at [276, 222] on button "Viewable-ClientDocs" at bounding box center [276, 224] width 83 height 13
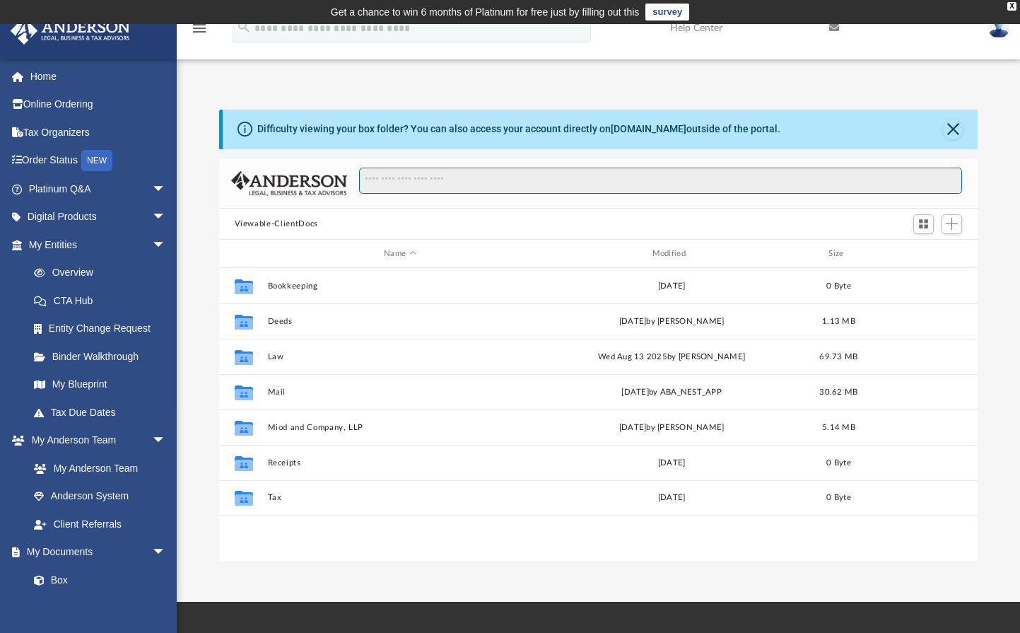
click at [479, 180] on input "Search files and folders" at bounding box center [660, 181] width 603 height 27
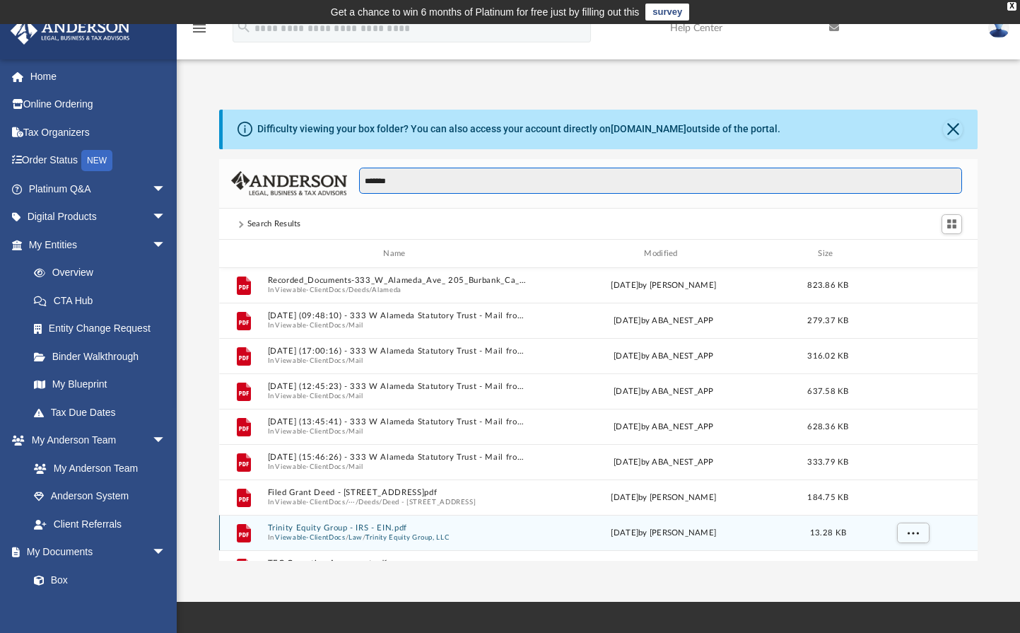
scroll to position [0, 0]
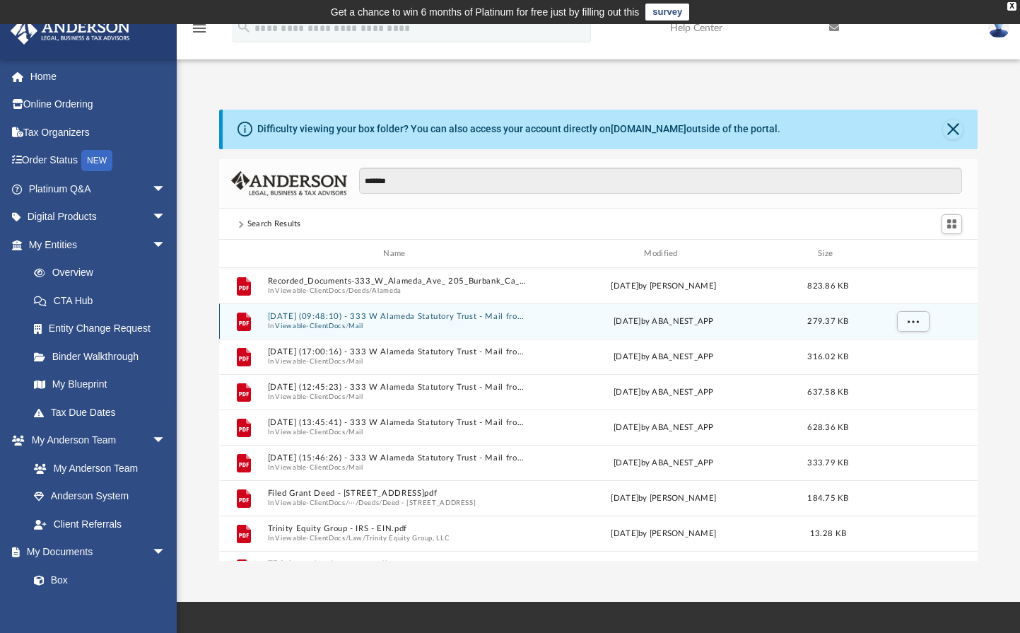
click at [455, 320] on button "[DATE] (09:48:10) - 333 W Alameda Statutory Trust - Mail from [GEOGRAPHIC_DATA]…" at bounding box center [397, 316] width 260 height 9
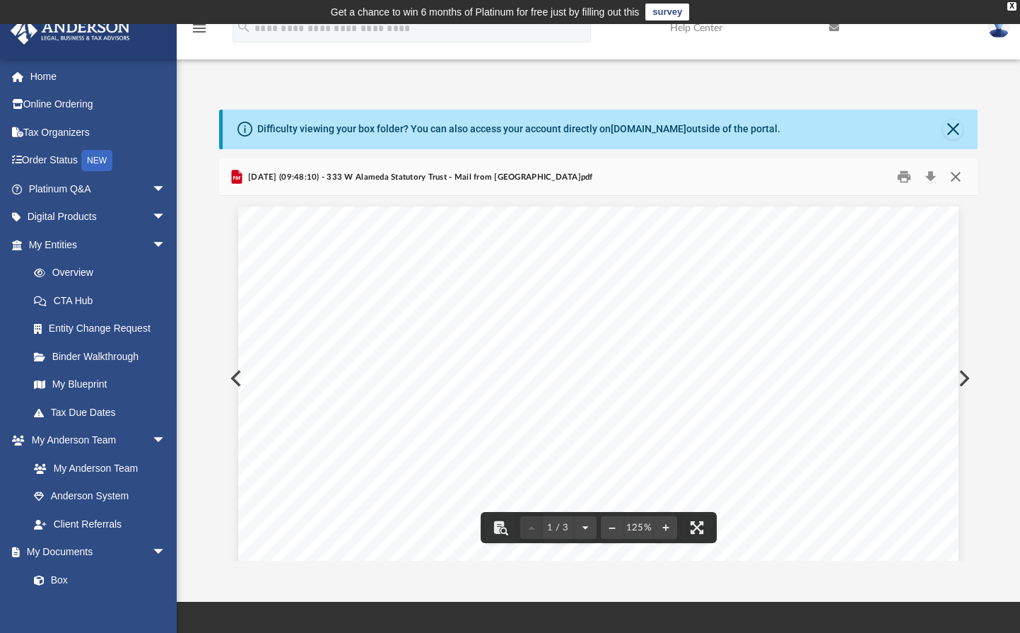
click at [959, 179] on button "Close" at bounding box center [955, 177] width 25 height 22
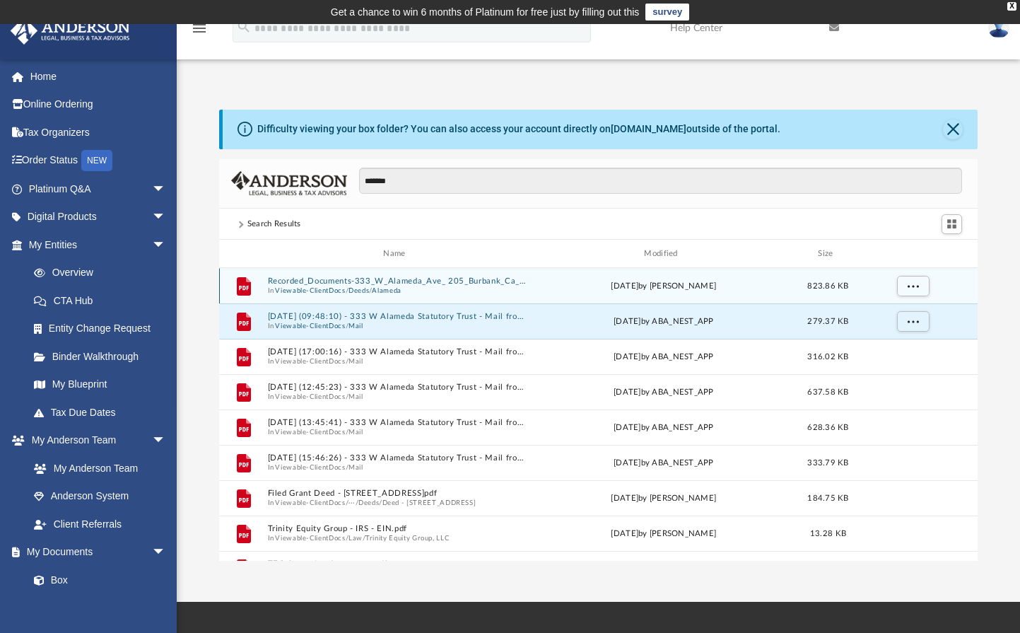
click at [461, 281] on button "Recorded_Documents-333_W_Alameda_Ave_ 205_Burbank_Ca_91506_2023225455.pdf" at bounding box center [397, 281] width 260 height 9
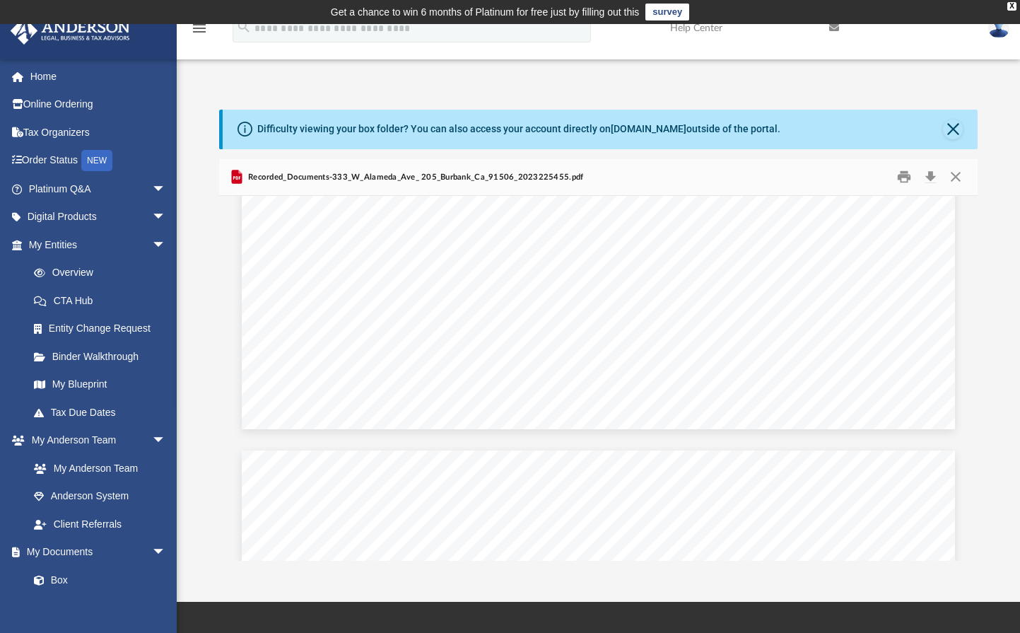
scroll to position [3534, 0]
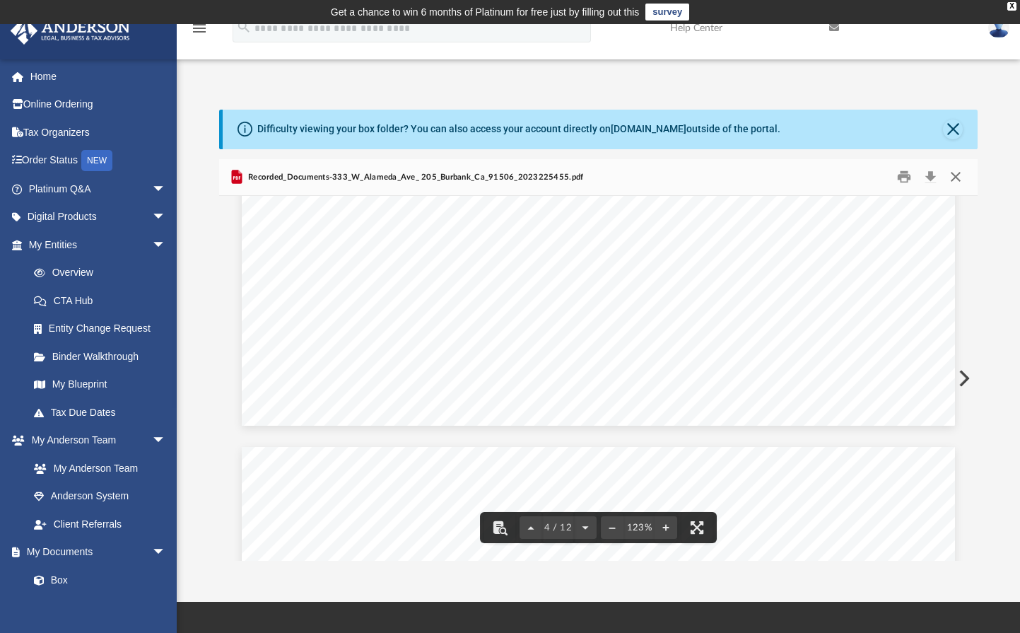
click at [962, 175] on button "Close" at bounding box center [955, 177] width 25 height 22
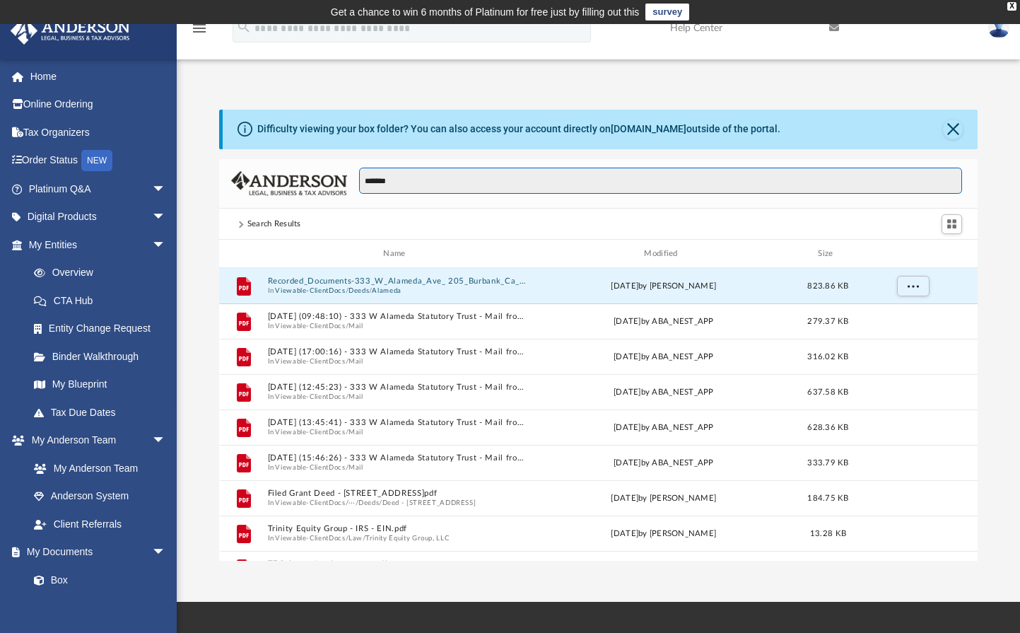
click at [434, 182] on input "*******" at bounding box center [660, 181] width 603 height 27
type input "*******"
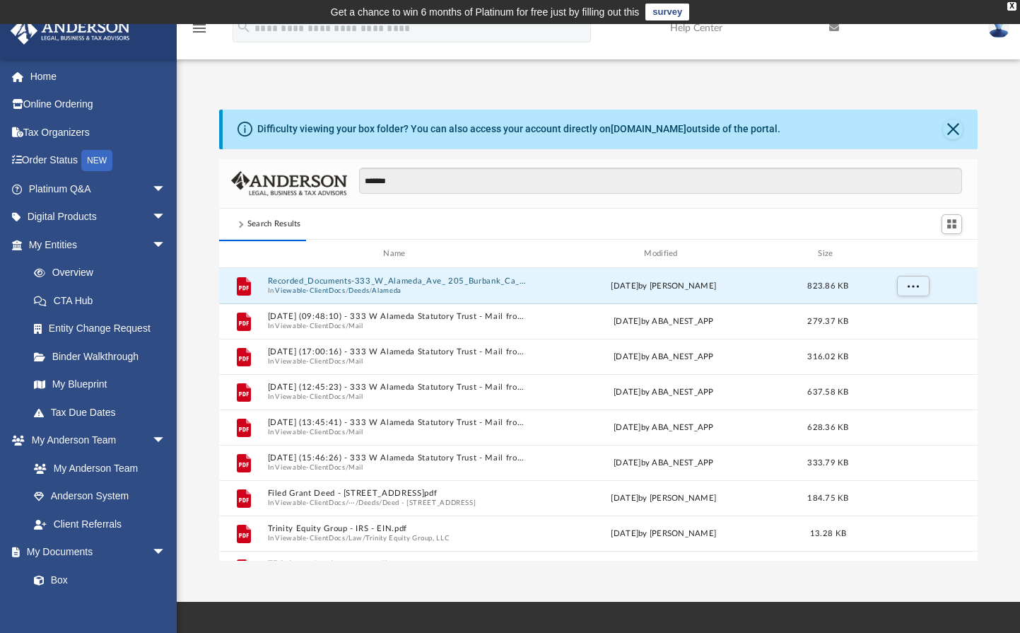
click at [239, 223] on span at bounding box center [239, 224] width 7 height 7
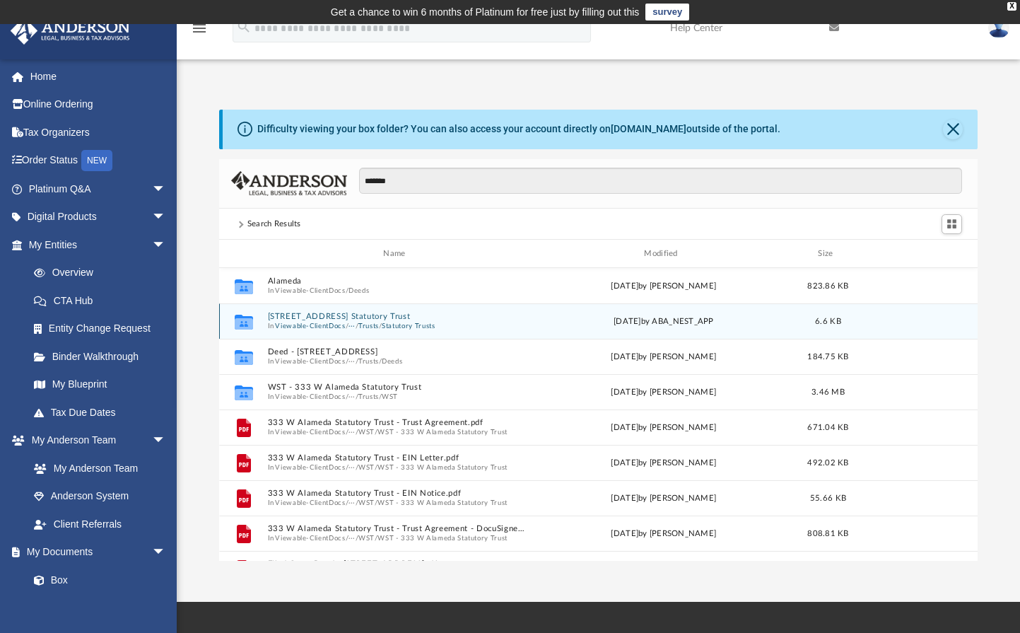
click at [382, 323] on span "/" at bounding box center [380, 326] width 3 height 9
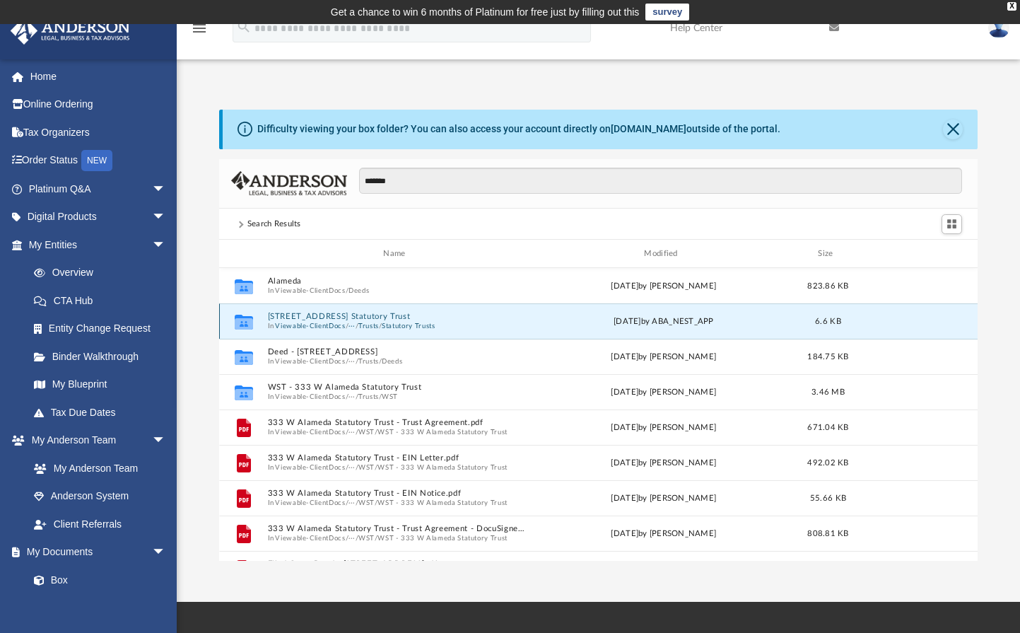
click at [396, 312] on button "[STREET_ADDRESS] Statutory Trust" at bounding box center [397, 316] width 260 height 9
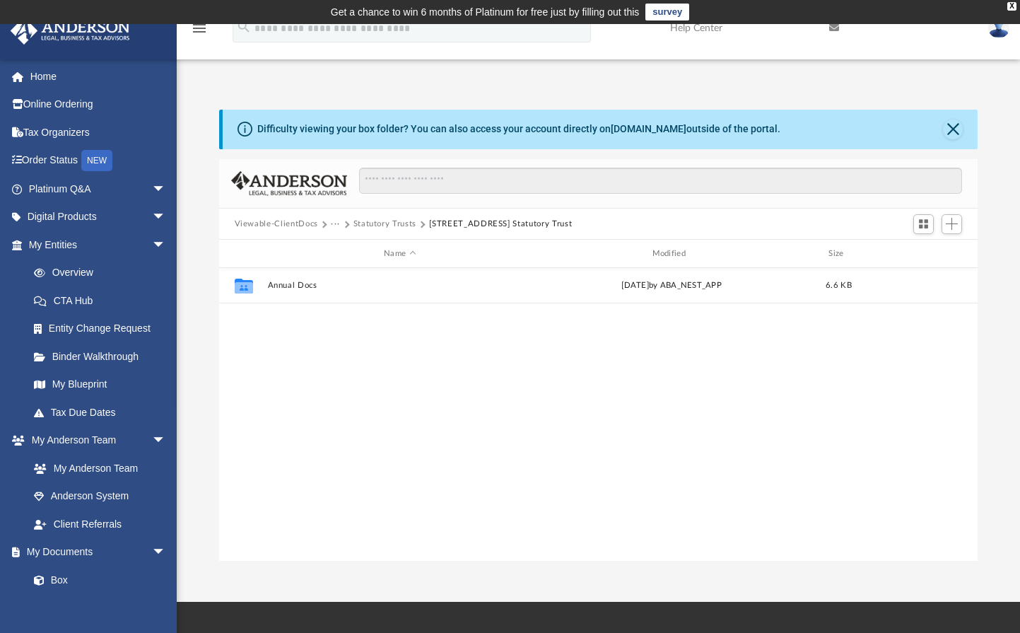
click at [385, 221] on button "Statutory Trusts" at bounding box center [384, 224] width 63 height 13
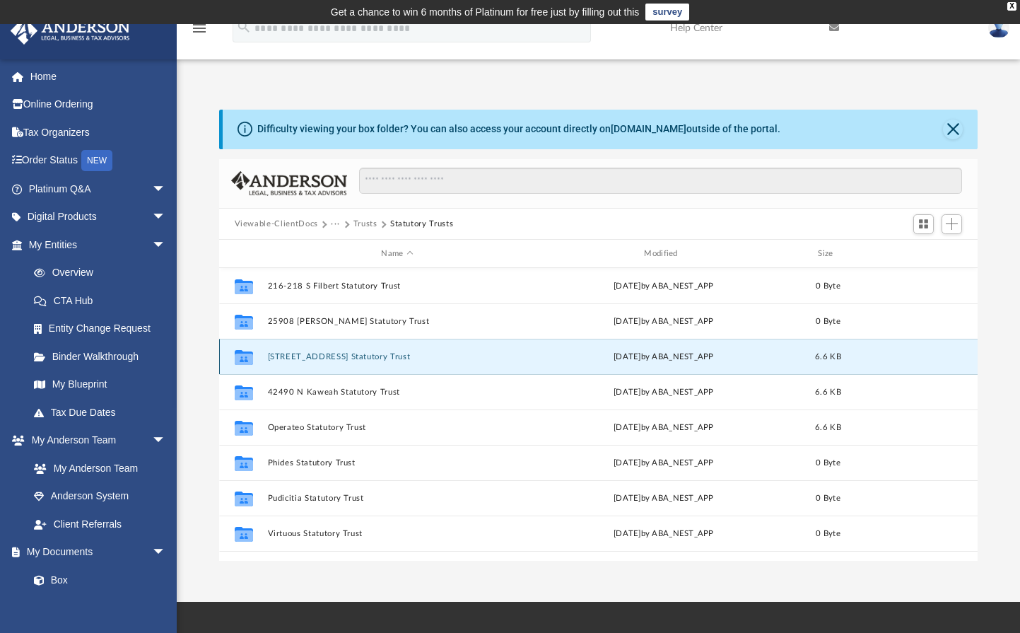
click at [347, 358] on button "[STREET_ADDRESS] Statutory Trust" at bounding box center [397, 356] width 260 height 9
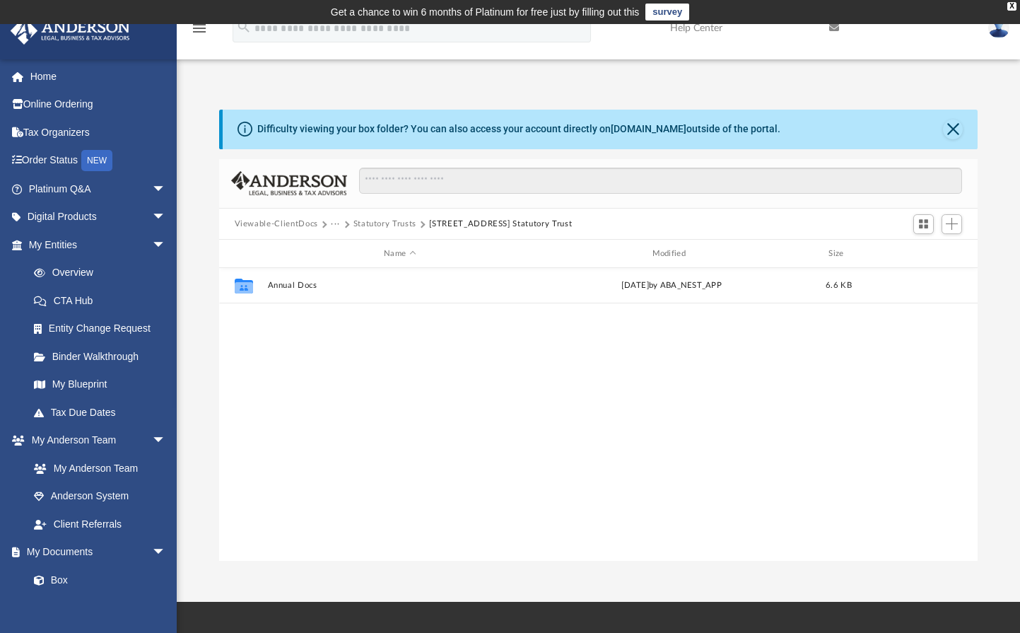
click at [377, 220] on button "Statutory Trusts" at bounding box center [384, 224] width 63 height 13
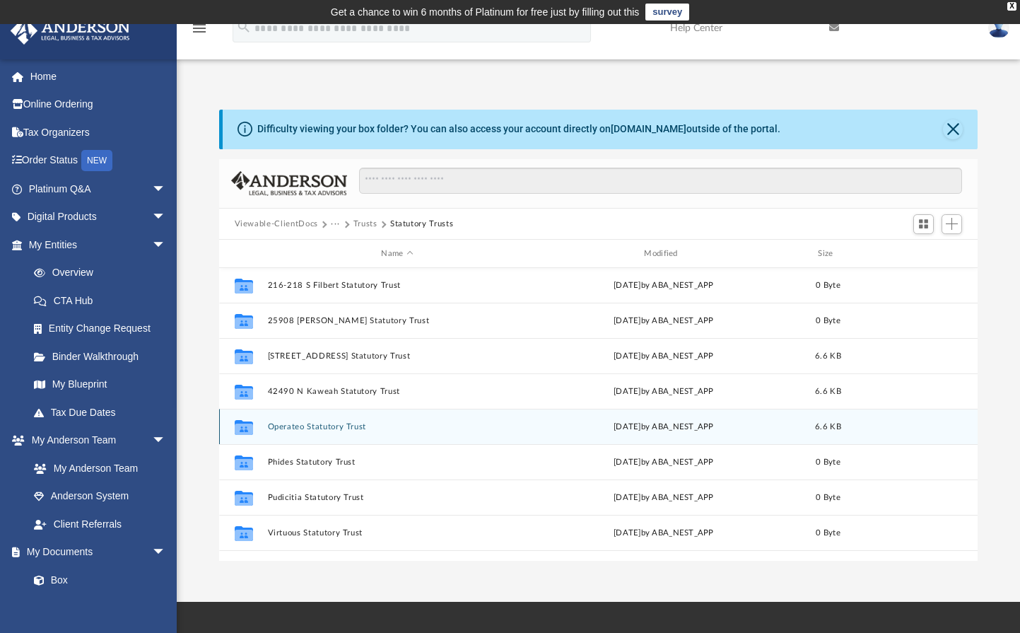
scroll to position [0, 0]
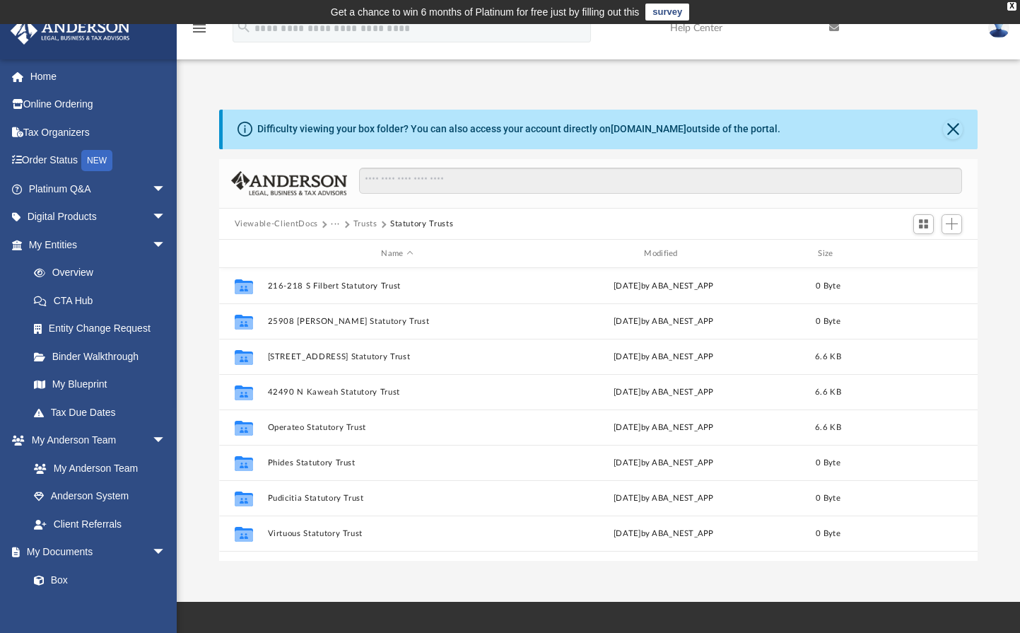
click at [293, 223] on button "Viewable-ClientDocs" at bounding box center [276, 224] width 83 height 13
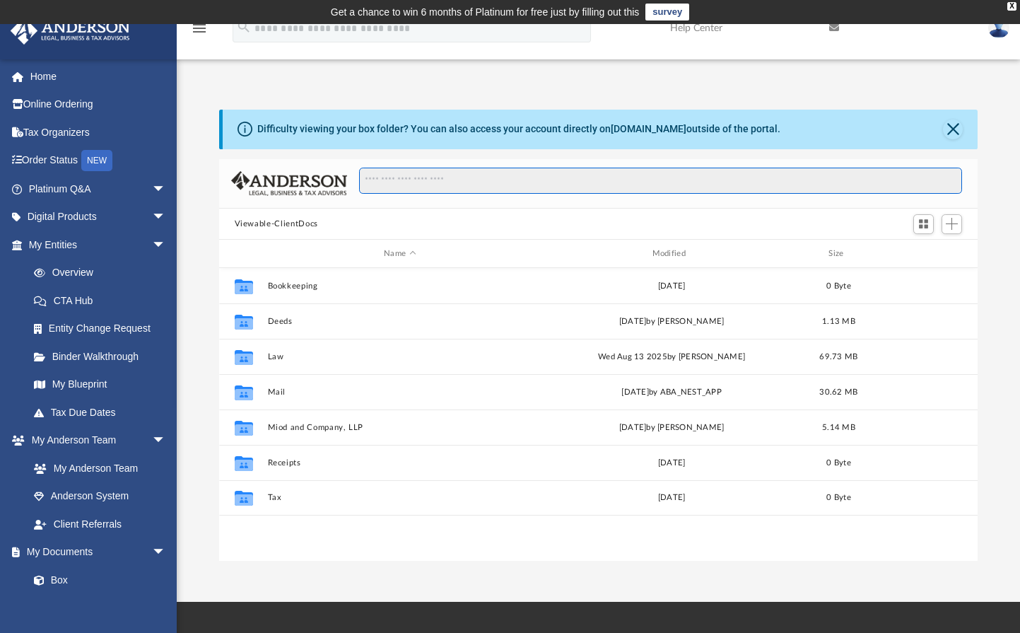
click at [483, 188] on input "Search files and folders" at bounding box center [660, 181] width 603 height 27
type input "*******"
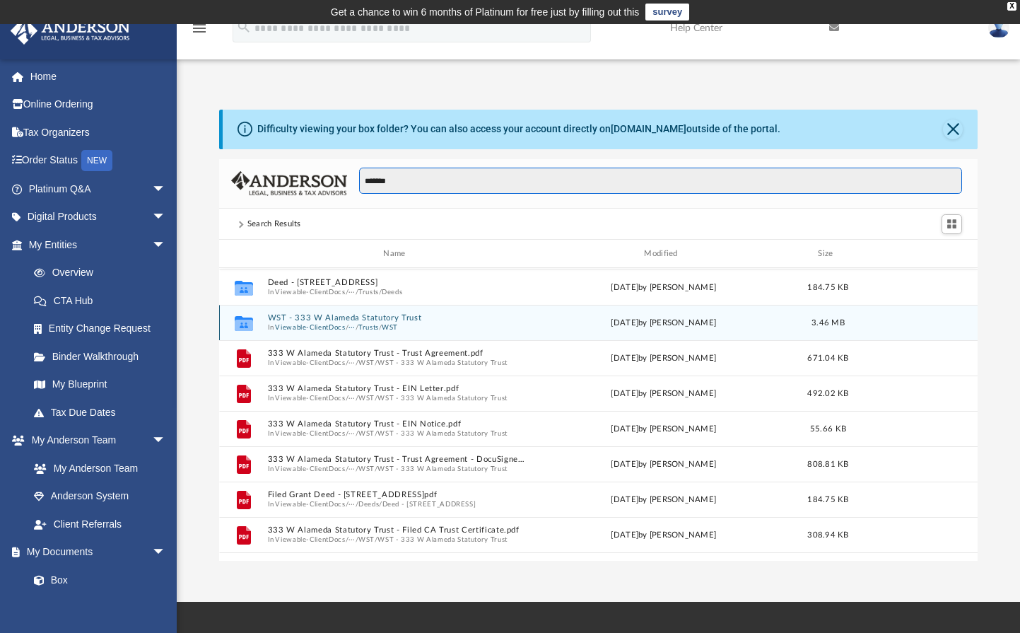
scroll to position [71, 0]
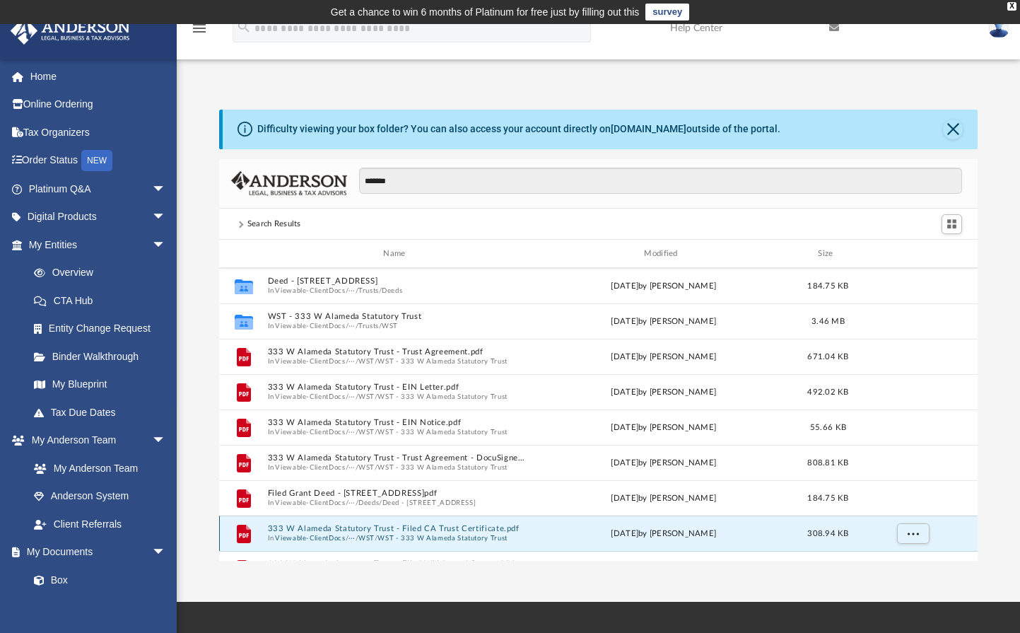
click at [450, 530] on button "333 W Alameda Statutory Trust - Filed CA Trust Certificate.pdf" at bounding box center [397, 528] width 260 height 9
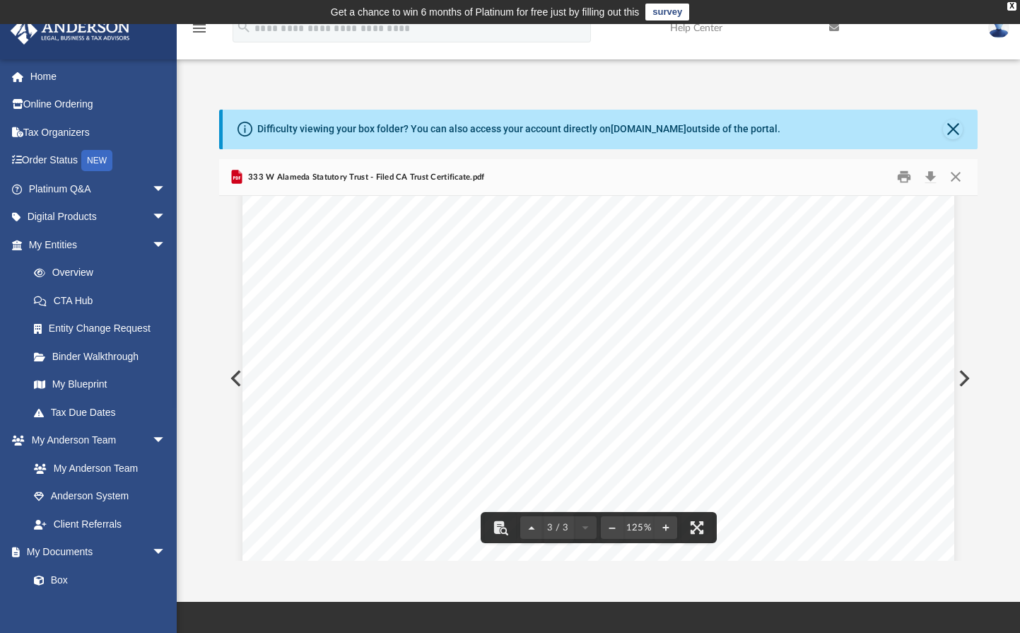
scroll to position [2481, 0]
click at [934, 176] on button "Download" at bounding box center [930, 177] width 25 height 22
click at [500, 143] on div "Difficulty viewing your box folder? You can also access your account directly o…" at bounding box center [601, 130] width 756 height 40
click at [963, 179] on button "Close" at bounding box center [955, 177] width 25 height 22
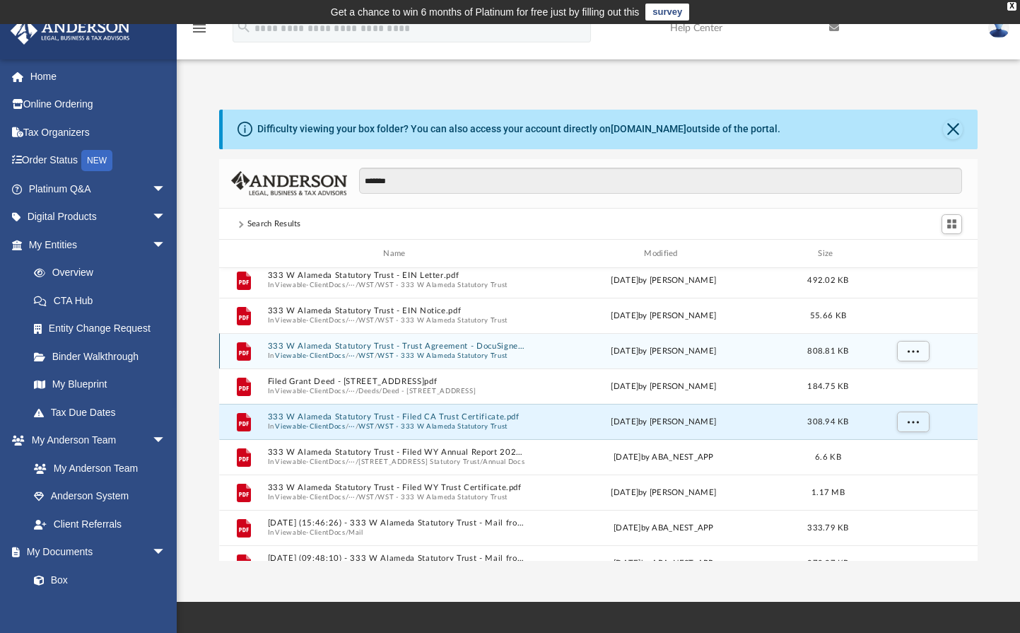
scroll to position [212, 0]
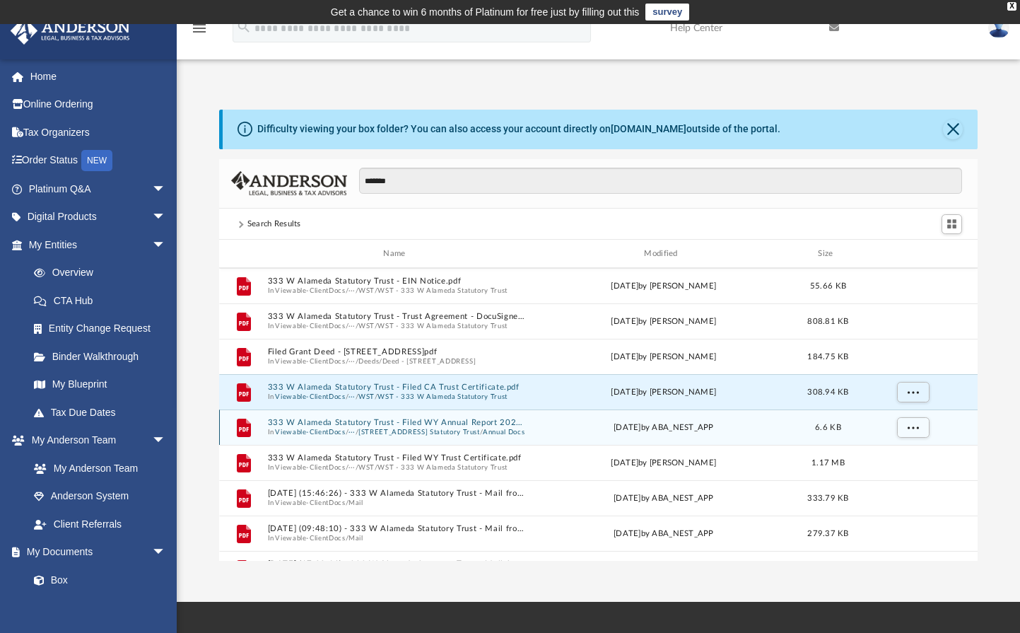
click at [375, 423] on button "333 W Alameda Statutory Trust - Filed WY Annual Report 2025.pdf" at bounding box center [397, 422] width 260 height 9
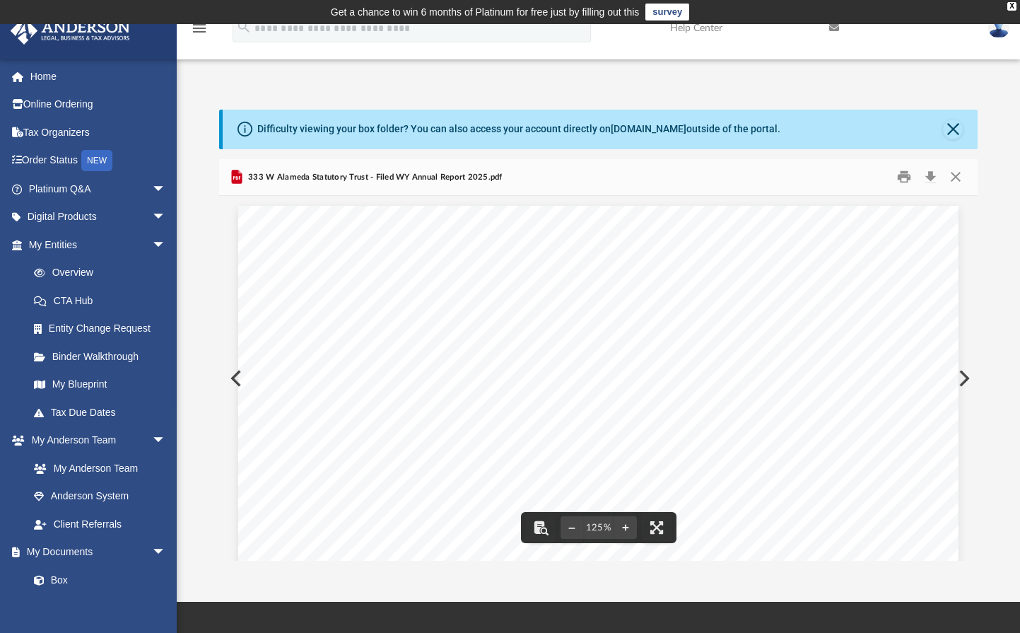
scroll to position [0, 0]
click at [931, 180] on button "Download" at bounding box center [930, 177] width 25 height 22
click at [956, 182] on button "Close" at bounding box center [955, 177] width 25 height 22
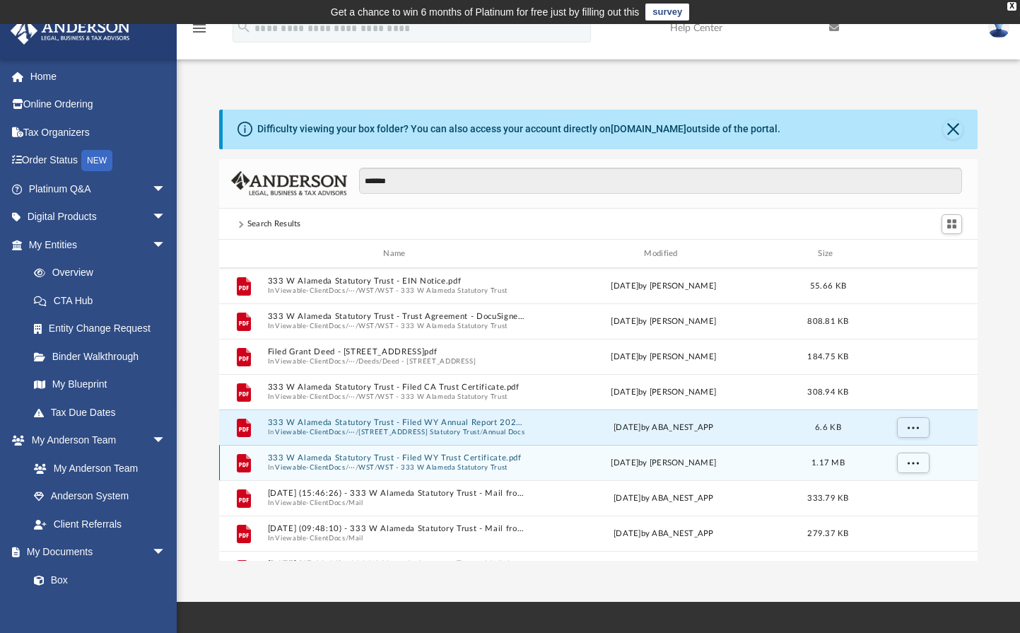
click at [467, 466] on button "WST - 333 W Alameda Statutory Trust" at bounding box center [442, 467] width 130 height 9
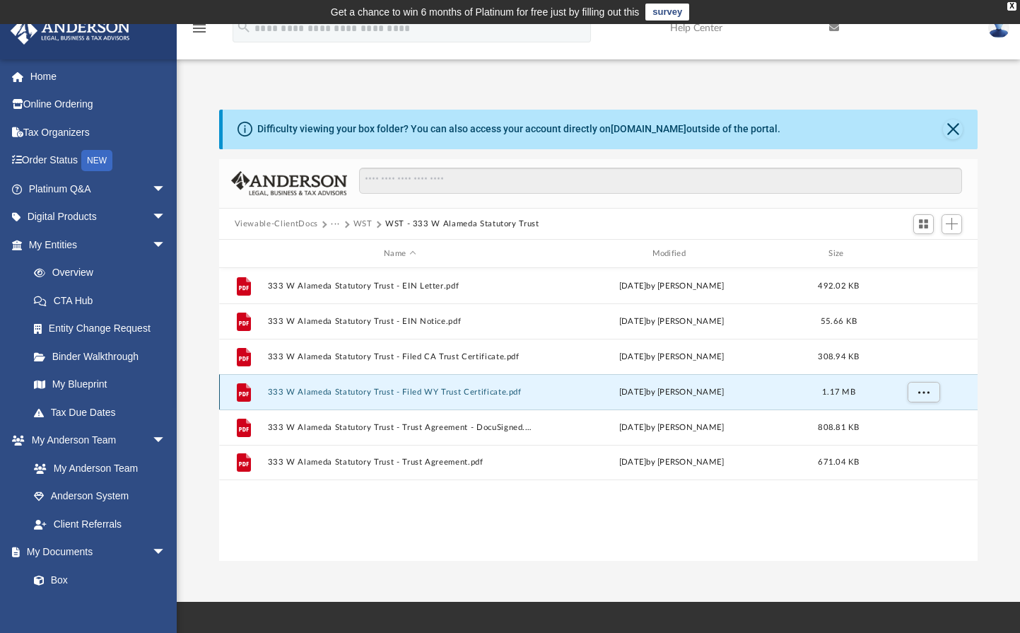
click at [450, 394] on button "333 W Alameda Statutory Trust - Filed WY Trust Certificate.pdf" at bounding box center [399, 391] width 265 height 9
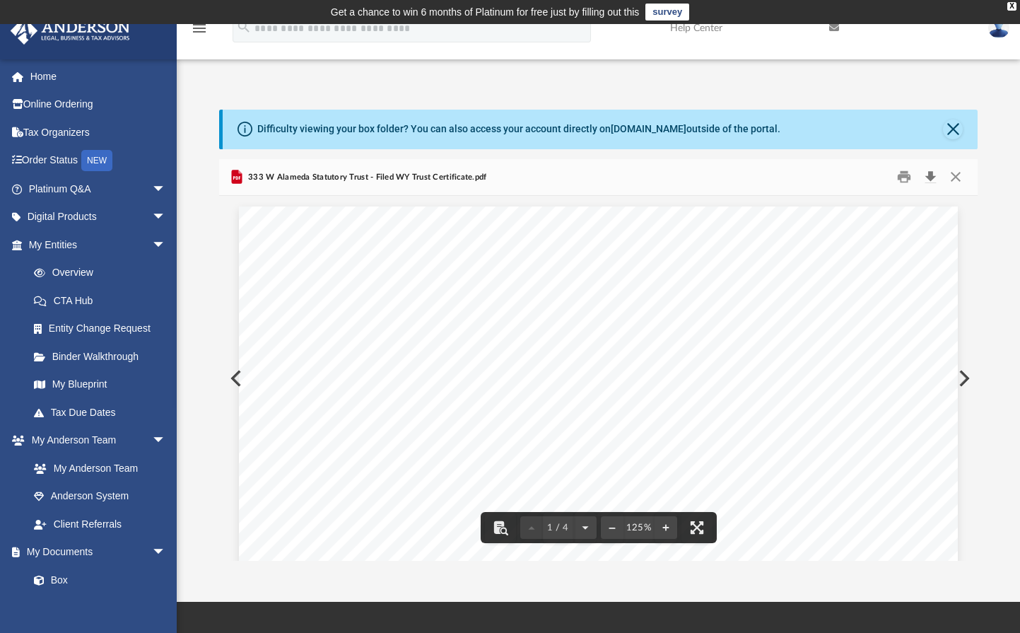
click at [931, 177] on button "Download" at bounding box center [930, 177] width 25 height 22
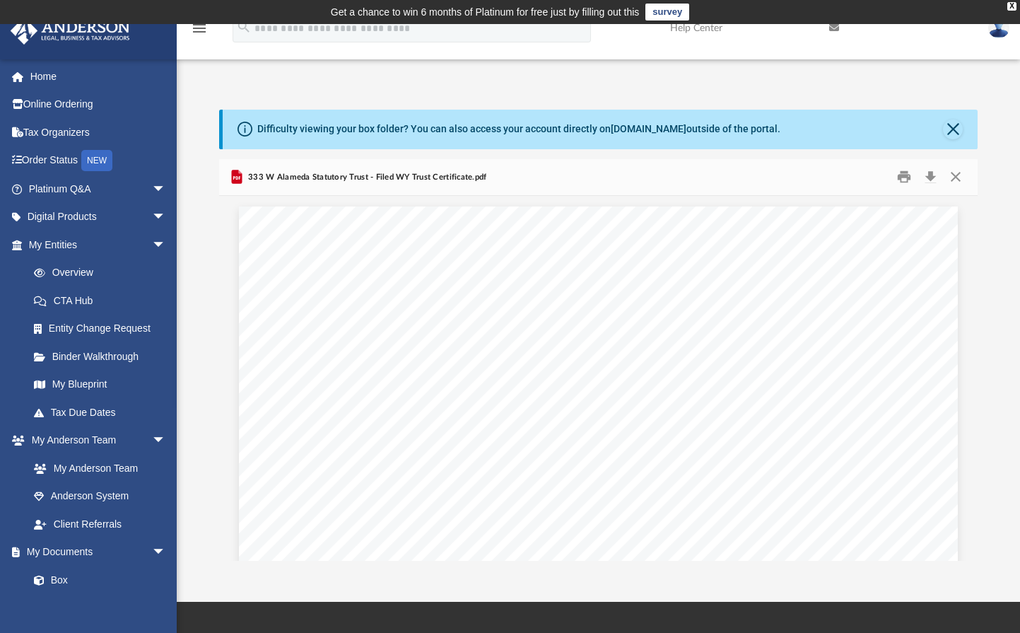
click at [932, 83] on div "Difficulty viewing your box folder? You can also access your account directly o…" at bounding box center [598, 320] width 843 height 481
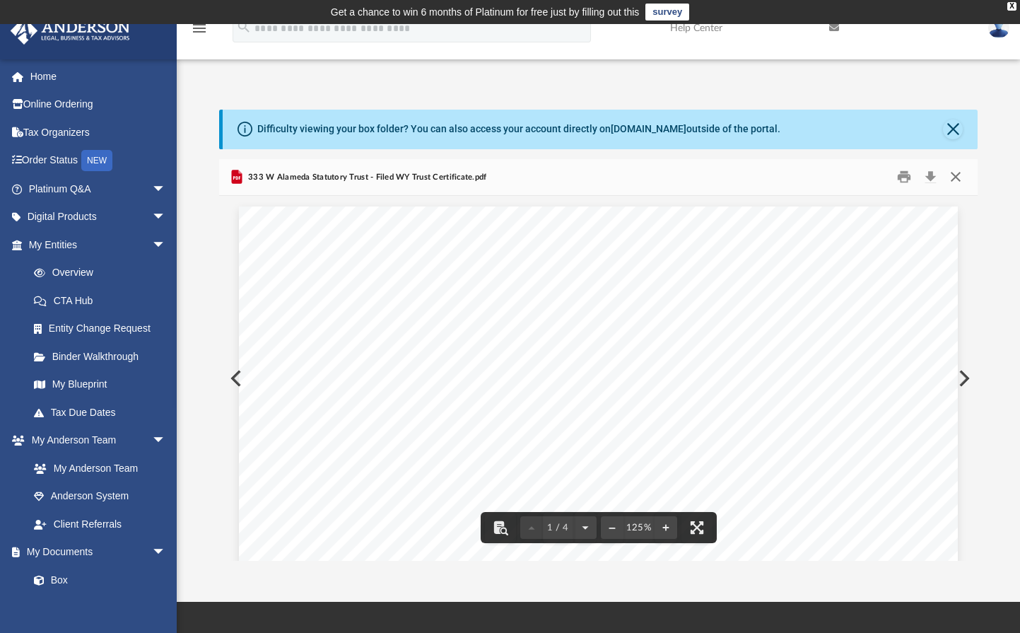
click at [954, 178] on button "Close" at bounding box center [955, 177] width 25 height 22
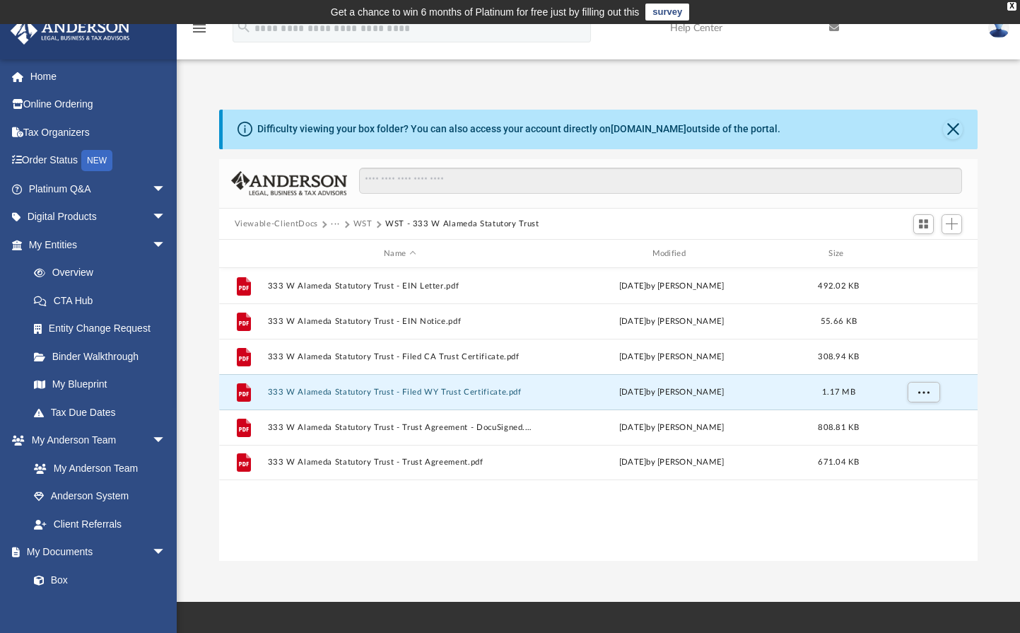
click at [291, 222] on button "Viewable-ClientDocs" at bounding box center [276, 224] width 83 height 13
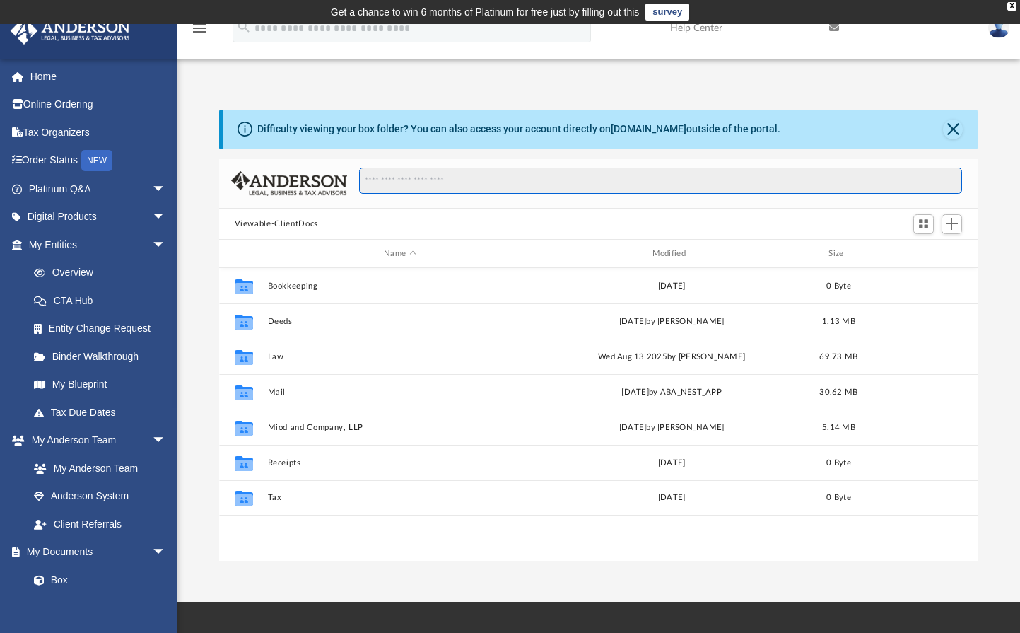
click at [458, 179] on input "Search files and folders" at bounding box center [660, 181] width 603 height 27
type input "*"
type input "******"
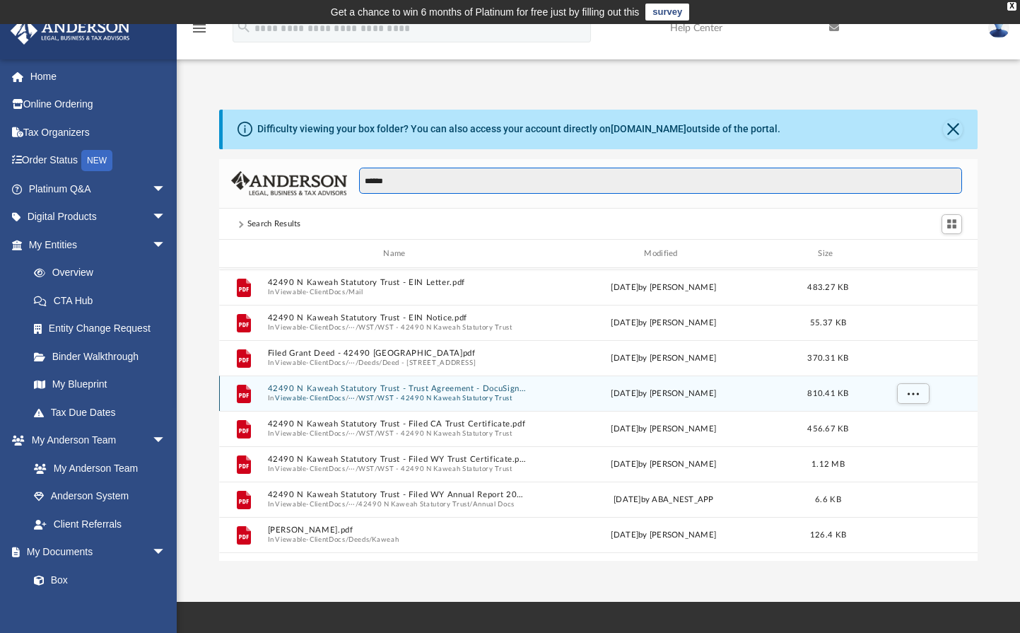
scroll to position [212, 0]
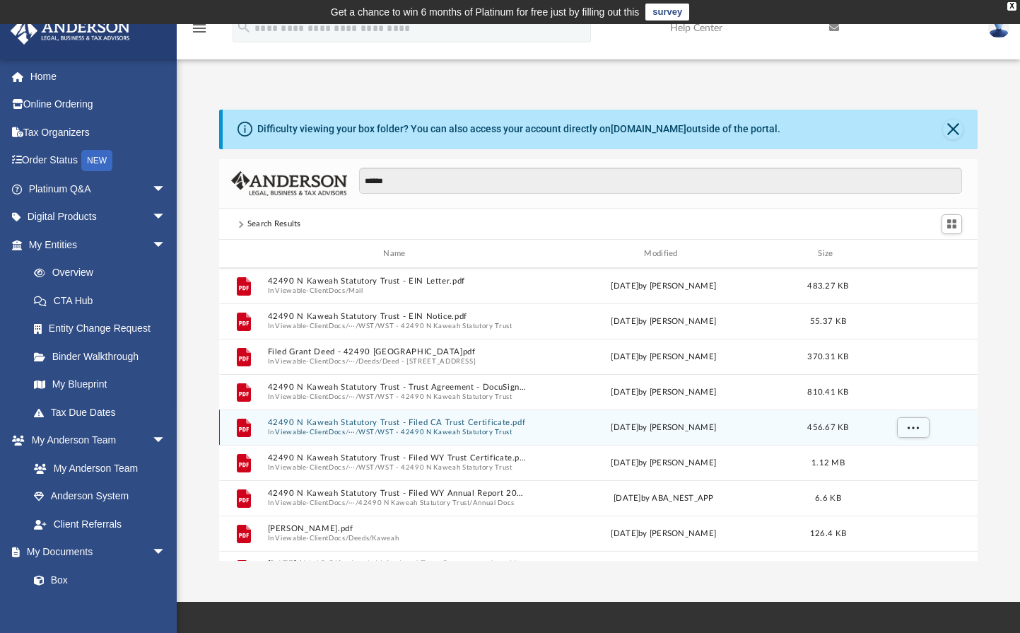
click at [379, 426] on button "42490 N Kaweah Statutory Trust - Filed CA Trust Certificate.pdf" at bounding box center [397, 422] width 260 height 9
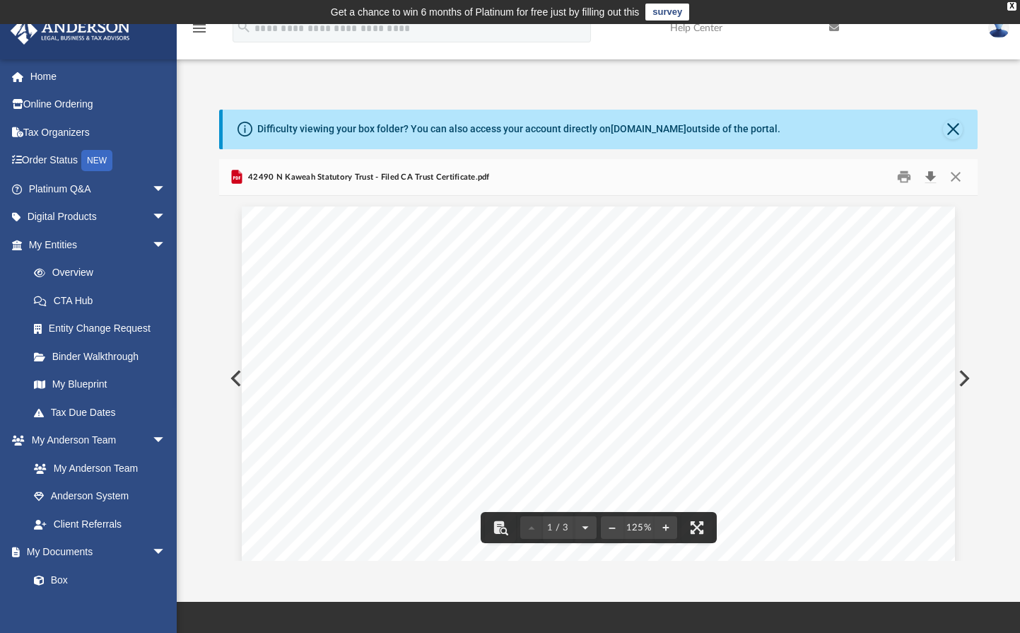
click at [931, 168] on button "Download" at bounding box center [930, 177] width 25 height 22
click at [963, 179] on button "Close" at bounding box center [955, 177] width 25 height 22
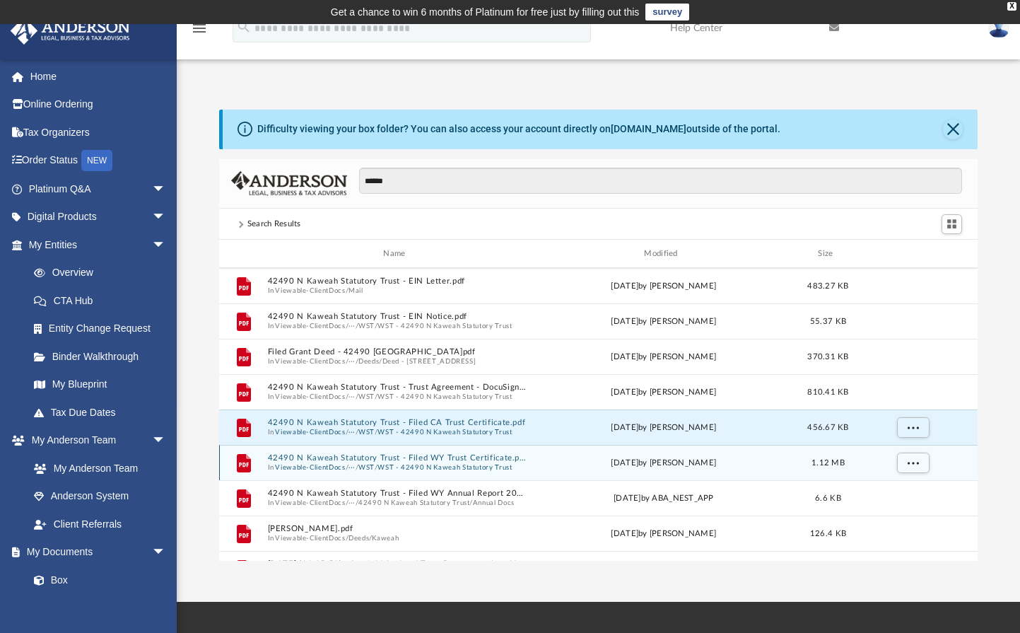
click at [445, 469] on button "WST - 42490 N Kaweah Statutory Trust" at bounding box center [444, 467] width 134 height 9
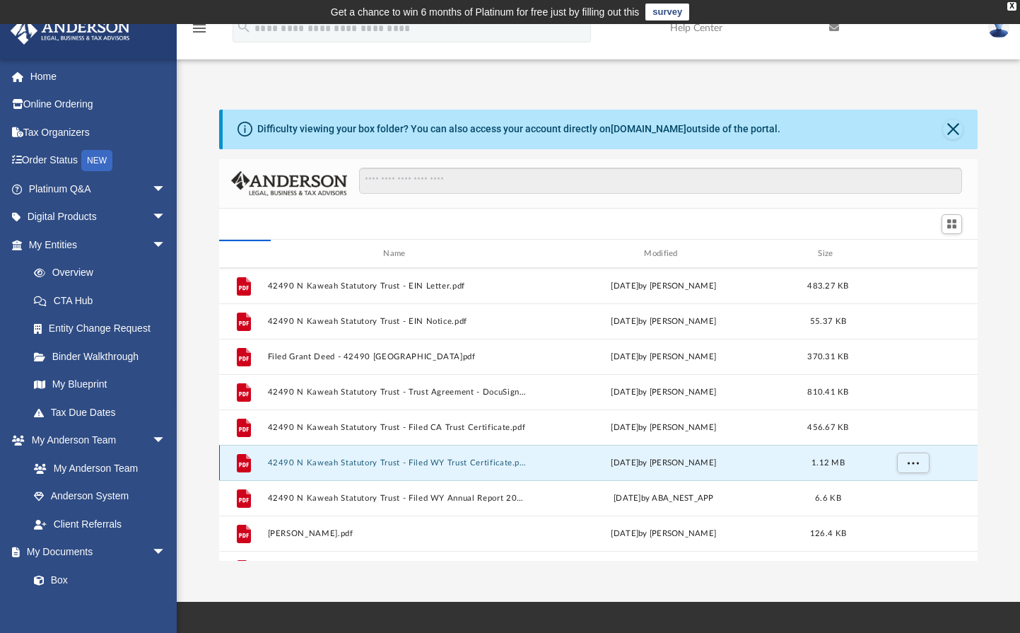
scroll to position [0, 0]
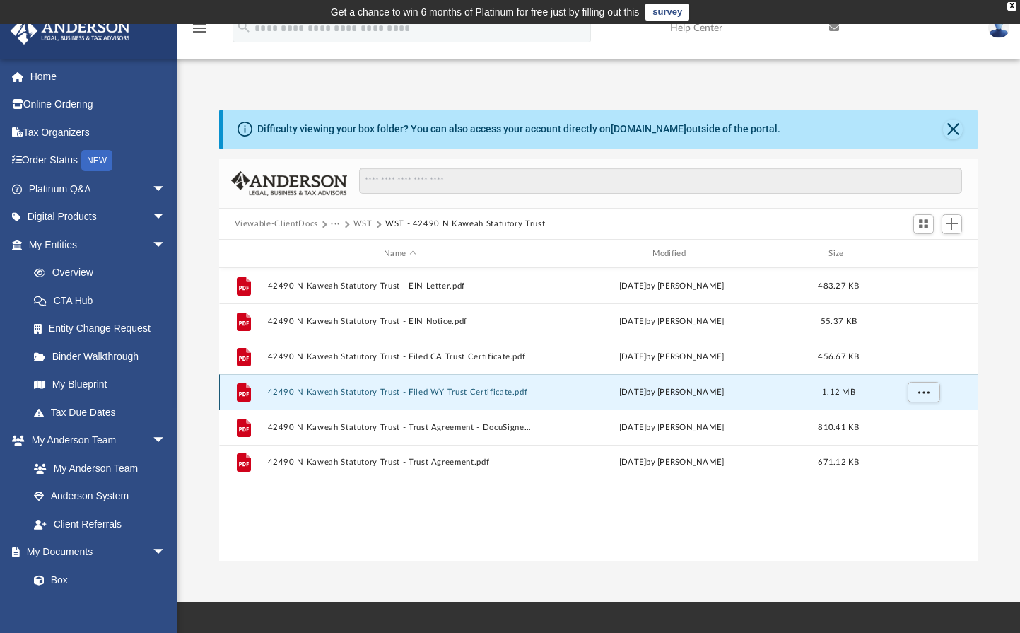
click at [382, 387] on button "42490 N Kaweah Statutory Trust - Filed WY Trust Certificate.pdf" at bounding box center [399, 391] width 265 height 9
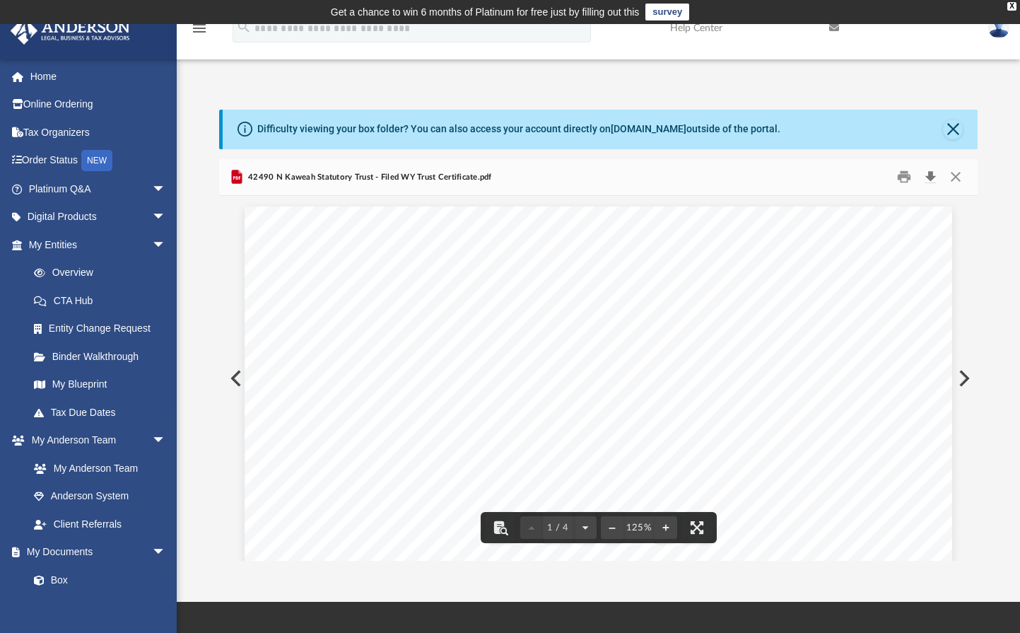
click at [934, 177] on button "Download" at bounding box center [930, 177] width 25 height 22
click at [960, 172] on button "Close" at bounding box center [955, 177] width 25 height 22
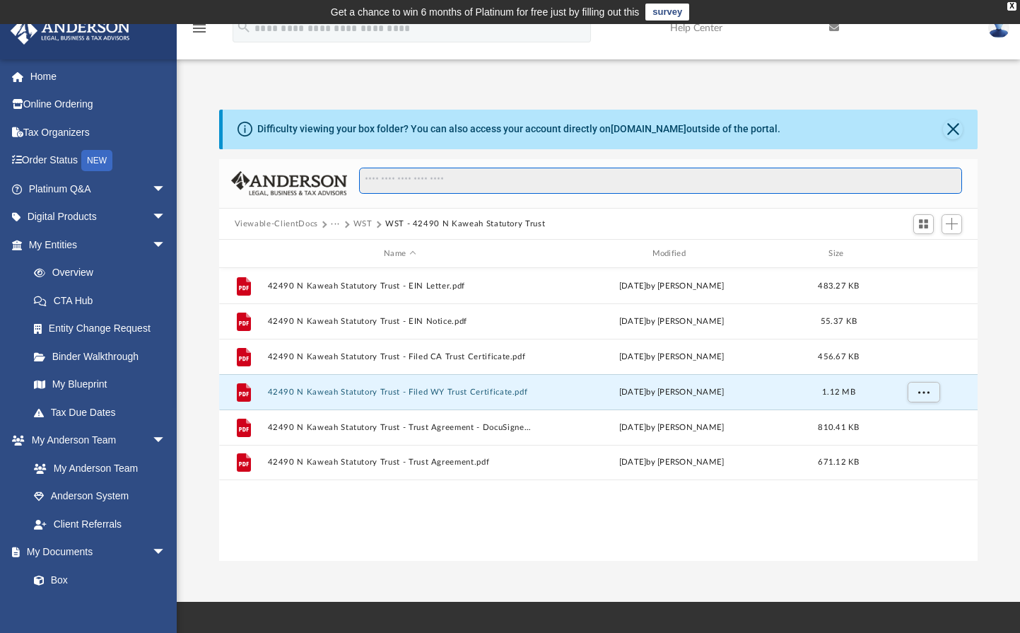
click at [513, 194] on input "Search files and folders" at bounding box center [660, 181] width 603 height 27
click at [524, 181] on input "Search files and folders" at bounding box center [660, 181] width 603 height 27
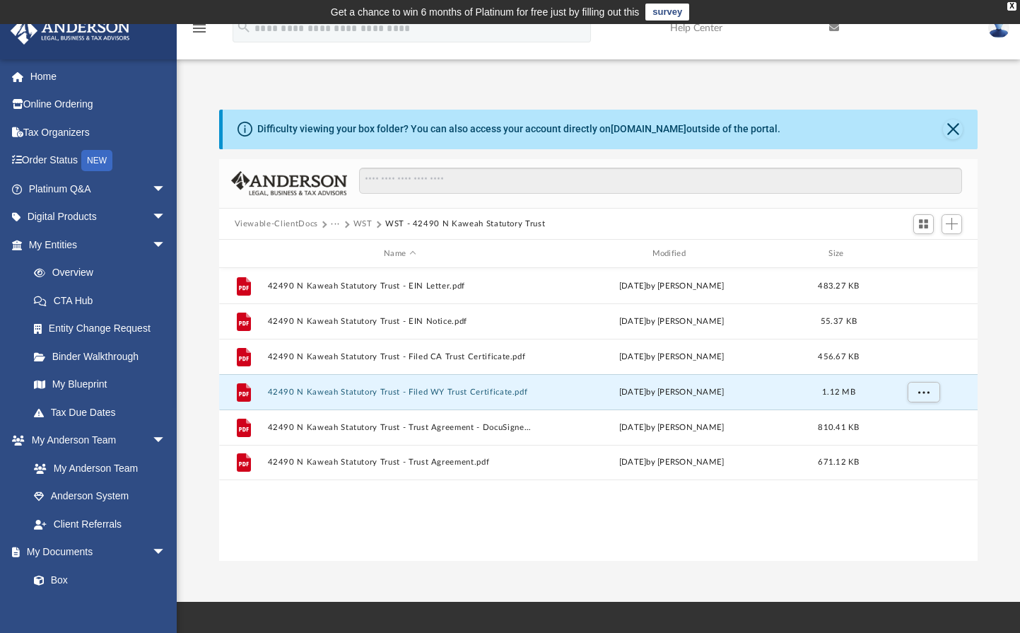
click at [264, 225] on button "Viewable-ClientDocs" at bounding box center [276, 224] width 83 height 13
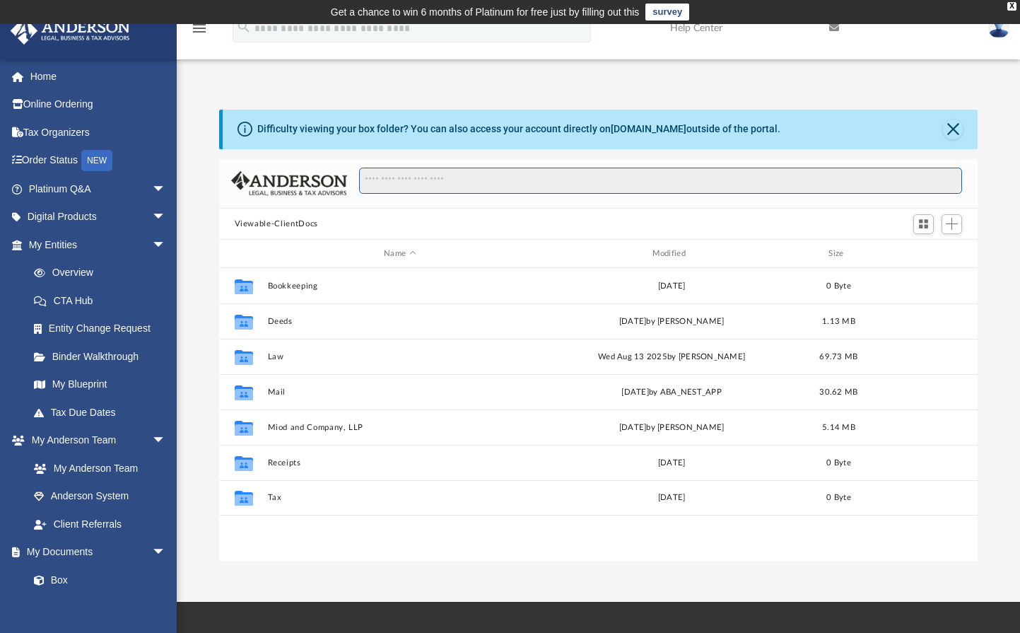
click at [432, 180] on input "Search files and folders" at bounding box center [660, 181] width 603 height 27
type input "*****"
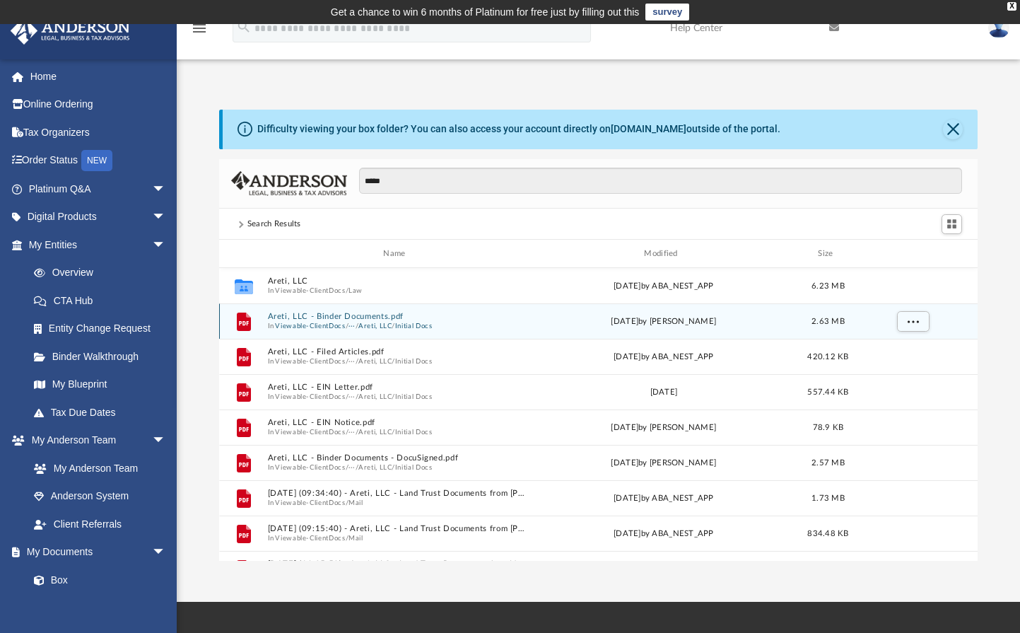
click at [406, 319] on button "Areti, LLC - Binder Documents.pdf" at bounding box center [397, 316] width 260 height 9
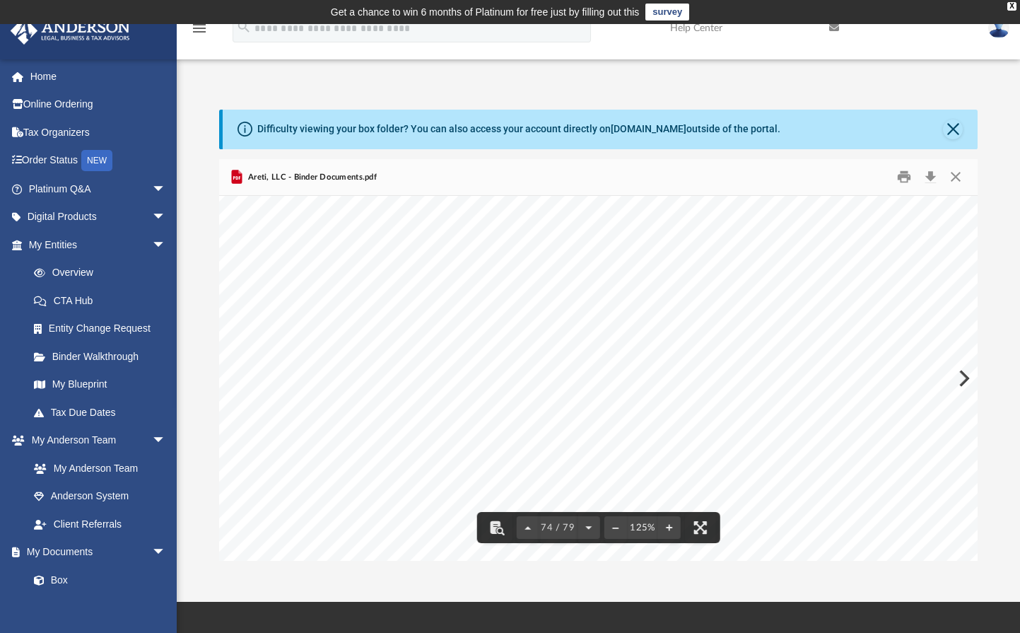
scroll to position [69697, 0]
click at [925, 175] on button "Download" at bounding box center [930, 177] width 25 height 22
click at [992, 131] on div "Difficulty viewing your box folder? You can also access your account directly o…" at bounding box center [598, 336] width 843 height 452
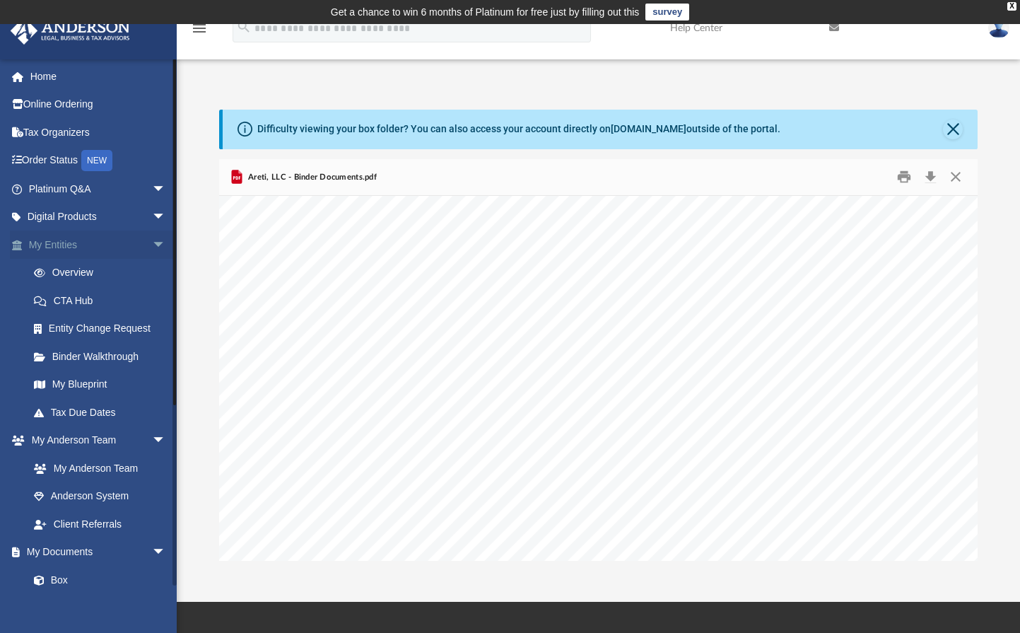
click at [152, 248] on span "arrow_drop_down" at bounding box center [166, 244] width 28 height 29
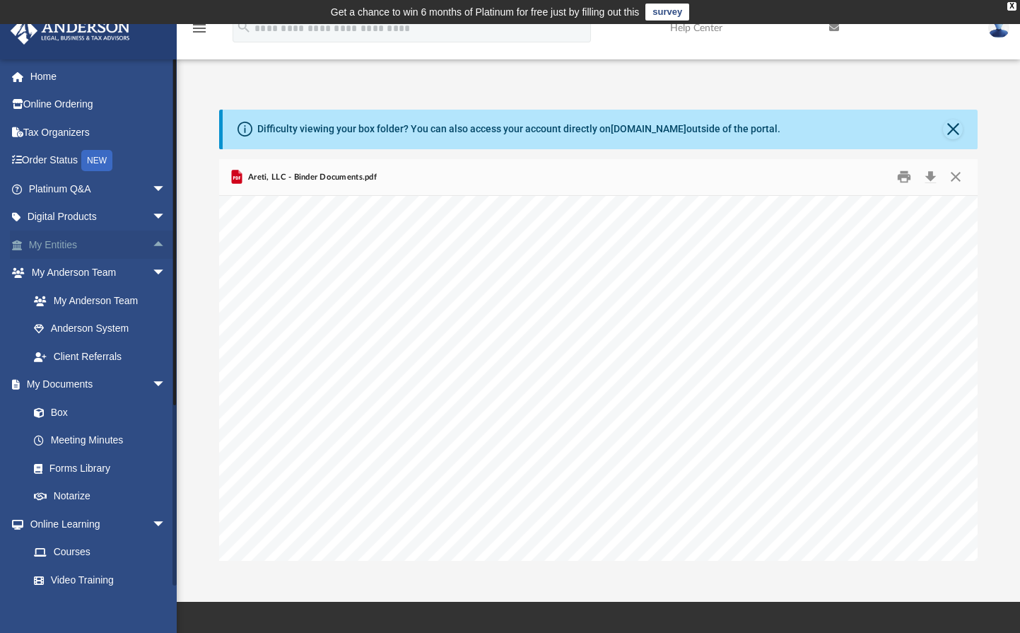
click at [152, 248] on span "arrow_drop_up" at bounding box center [166, 244] width 28 height 29
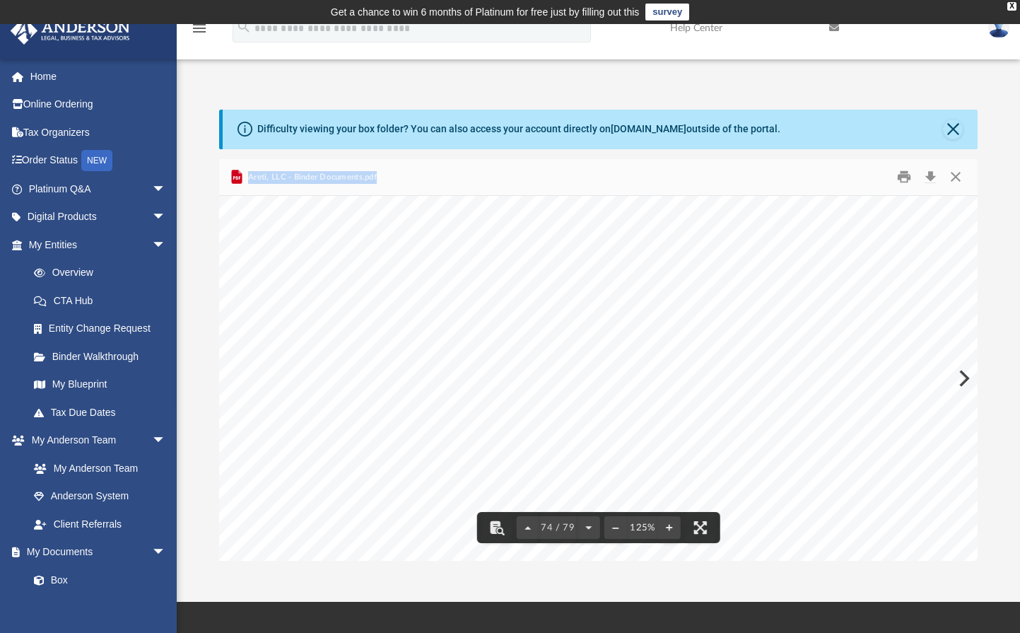
drag, startPoint x: 216, startPoint y: 176, endPoint x: 406, endPoint y: 179, distance: 190.2
click at [406, 179] on div "Difficulty viewing your box folder? You can also access your account directly o…" at bounding box center [598, 336] width 843 height 452
click at [406, 179] on div "Areti, LLC - Binder Documents.pdf" at bounding box center [598, 177] width 759 height 37
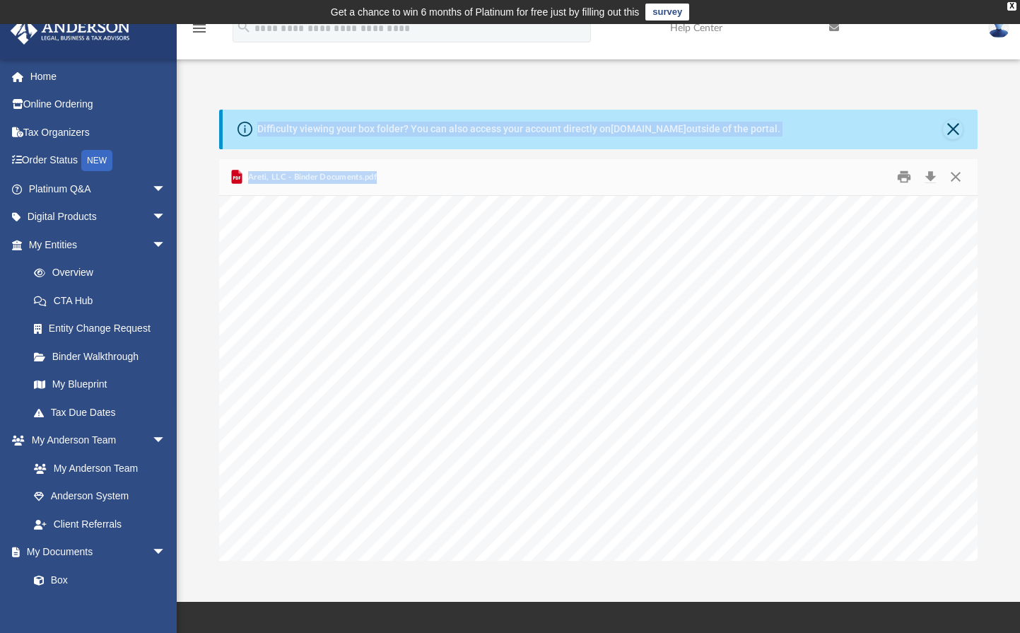
drag, startPoint x: 415, startPoint y: 172, endPoint x: 215, endPoint y: 93, distance: 215.1
click at [215, 93] on div "Difficulty viewing your box folder? You can also access your account directly o…" at bounding box center [598, 320] width 843 height 481
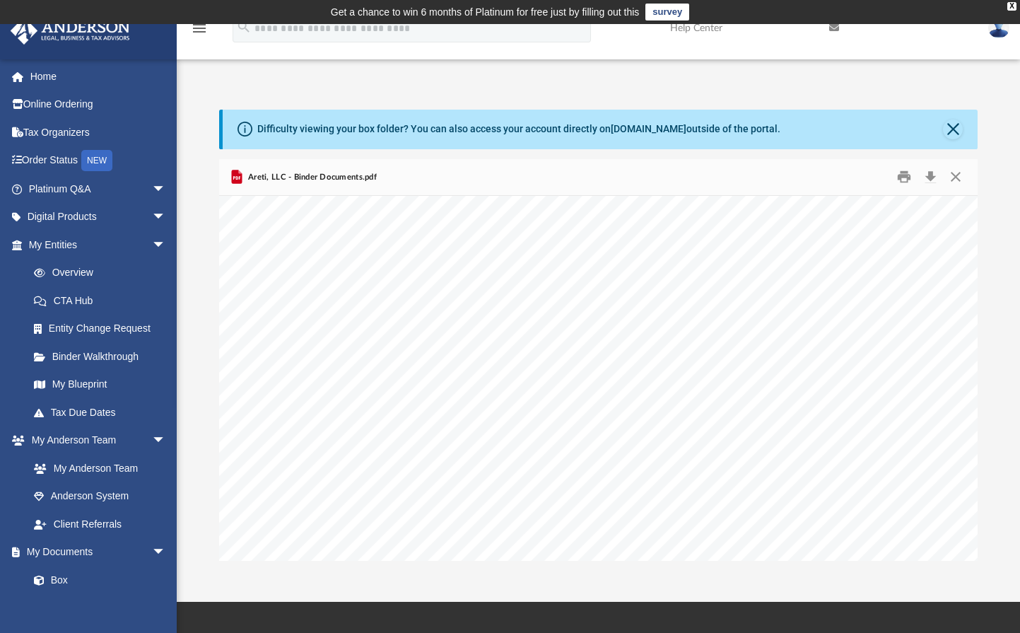
click at [215, 93] on div "Difficulty viewing your box folder? You can also access your account directly o…" at bounding box center [598, 320] width 843 height 481
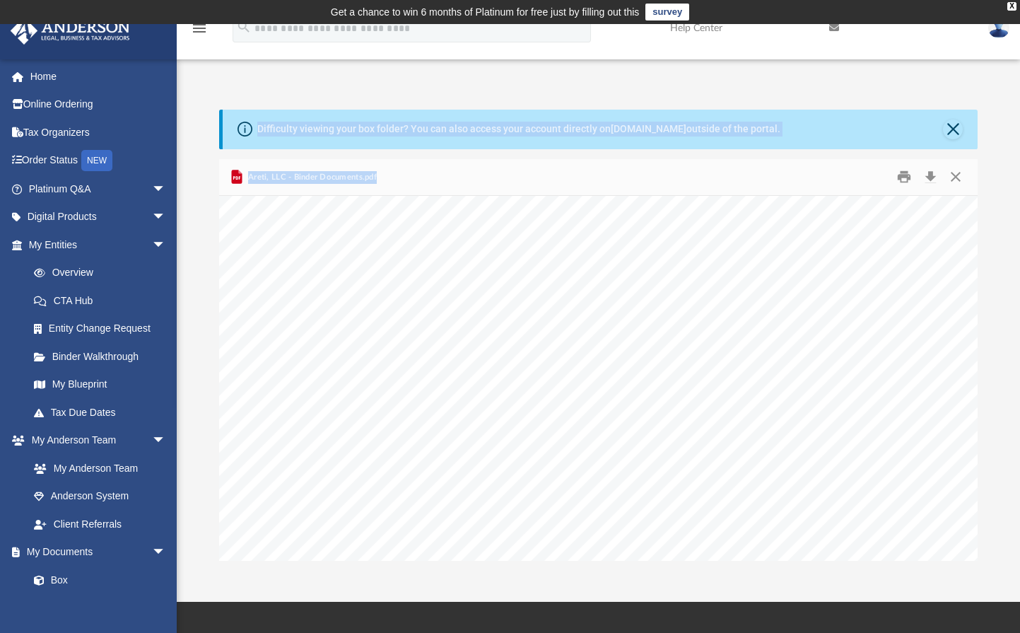
drag, startPoint x: 215, startPoint y: 88, endPoint x: 409, endPoint y: 189, distance: 219.1
click at [409, 189] on div "Difficulty viewing your box folder? You can also access your account directly o…" at bounding box center [598, 320] width 843 height 481
click at [414, 188] on div "Areti, LLC - Binder Documents.pdf" at bounding box center [598, 177] width 759 height 37
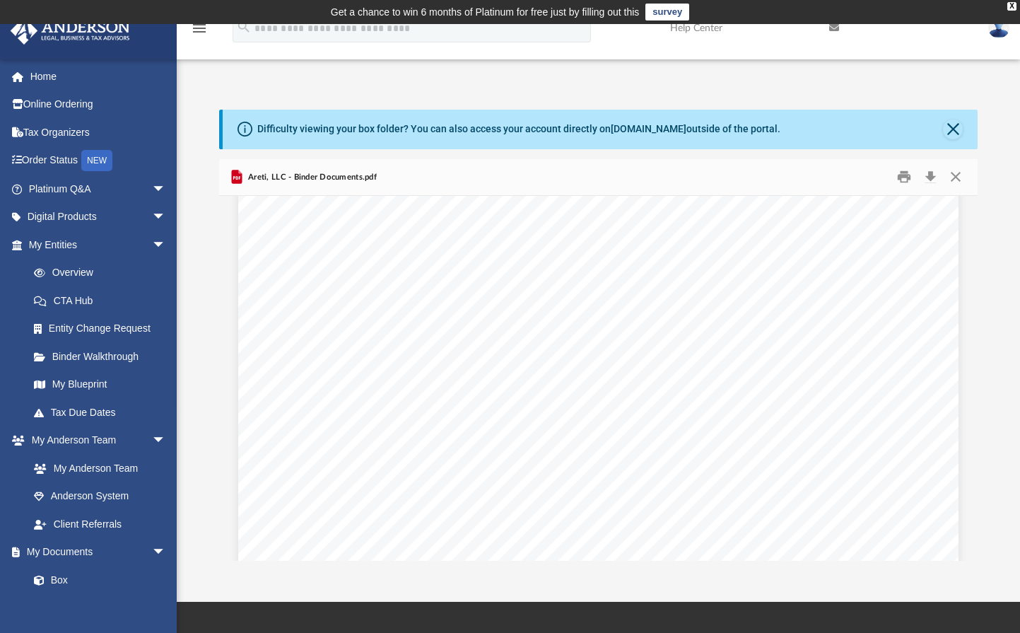
scroll to position [60543, 0]
